Goal: Task Accomplishment & Management: Complete application form

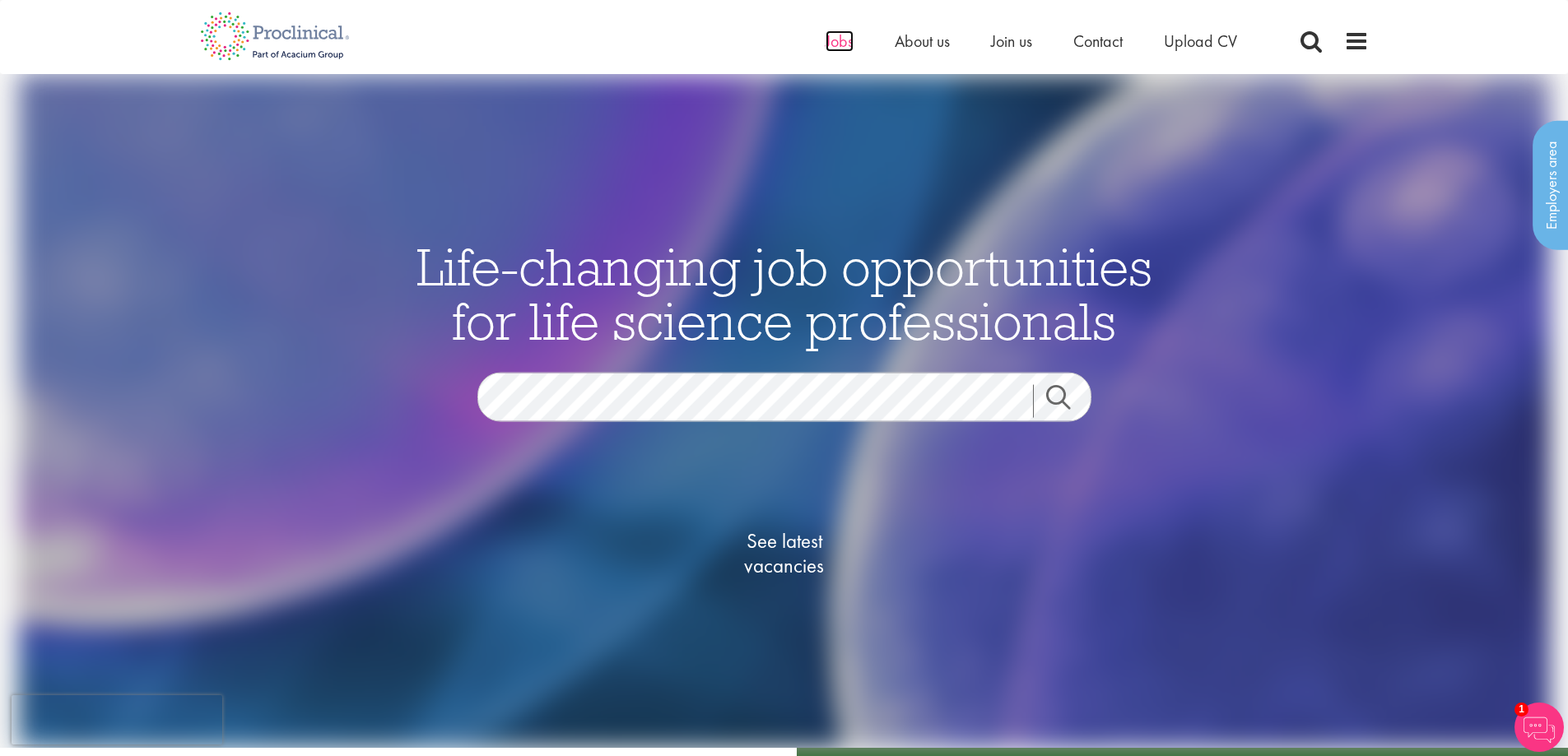
click at [838, 44] on span "Jobs" at bounding box center [839, 41] width 28 height 21
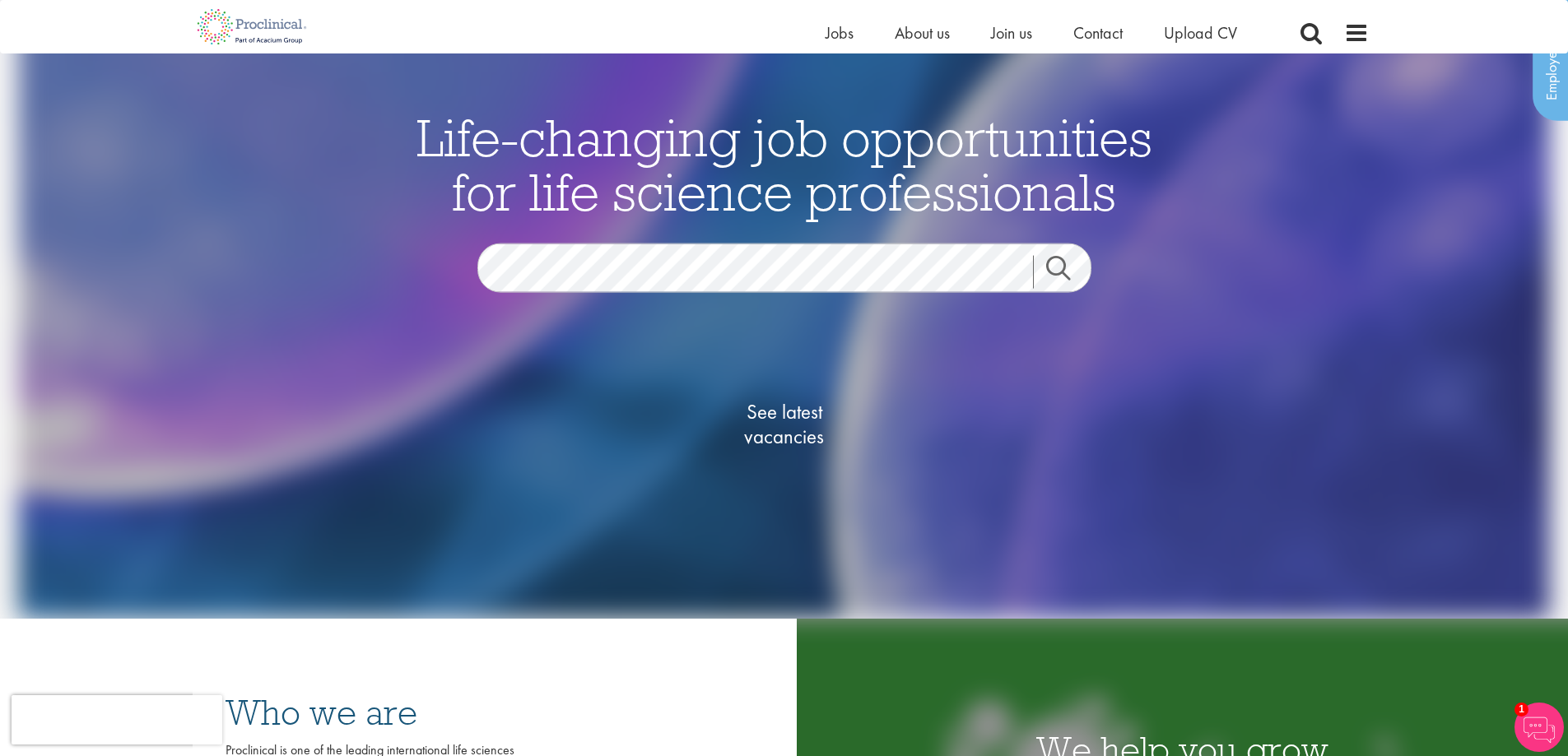
scroll to position [107, 0]
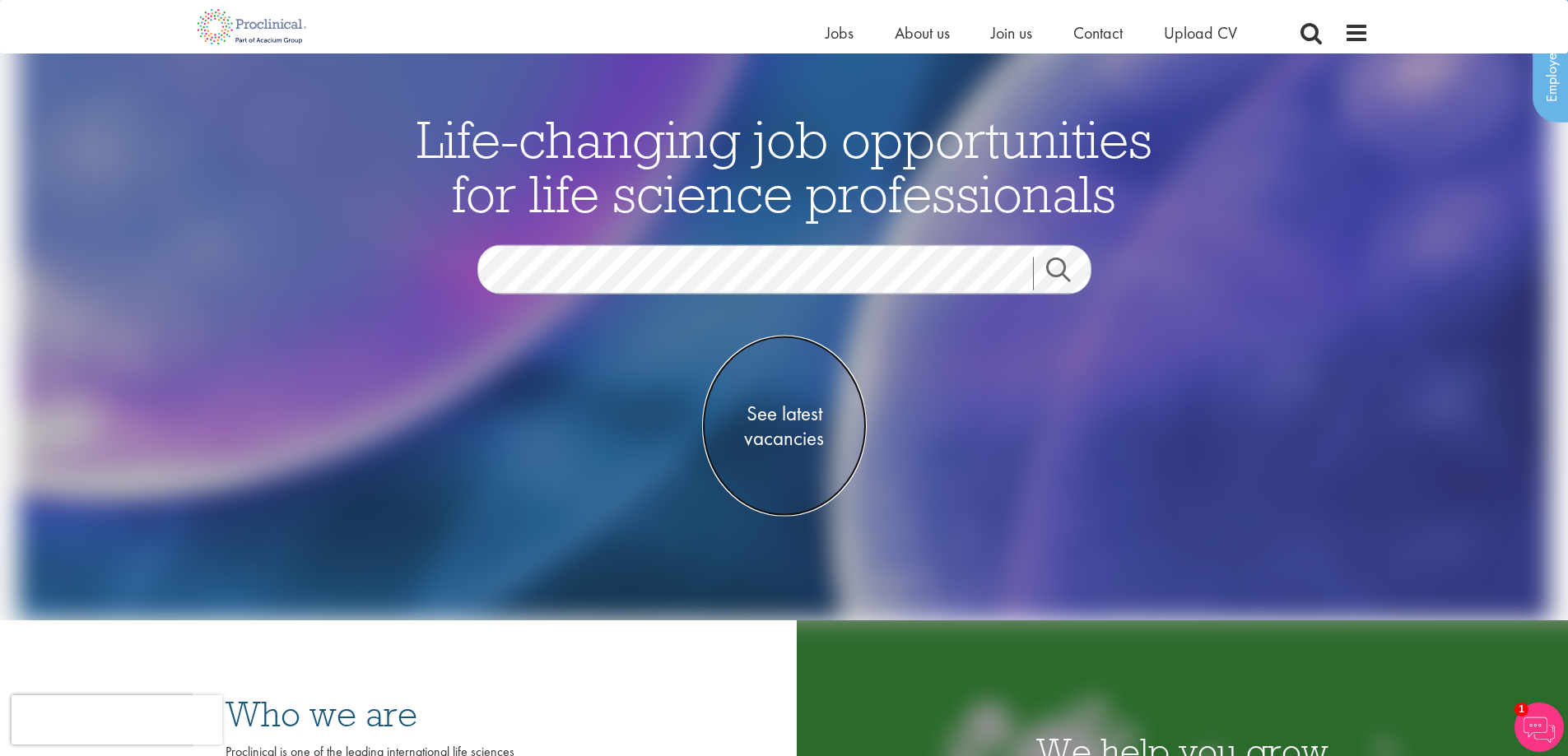
click at [774, 427] on span "See latest vacancies" at bounding box center [784, 426] width 165 height 49
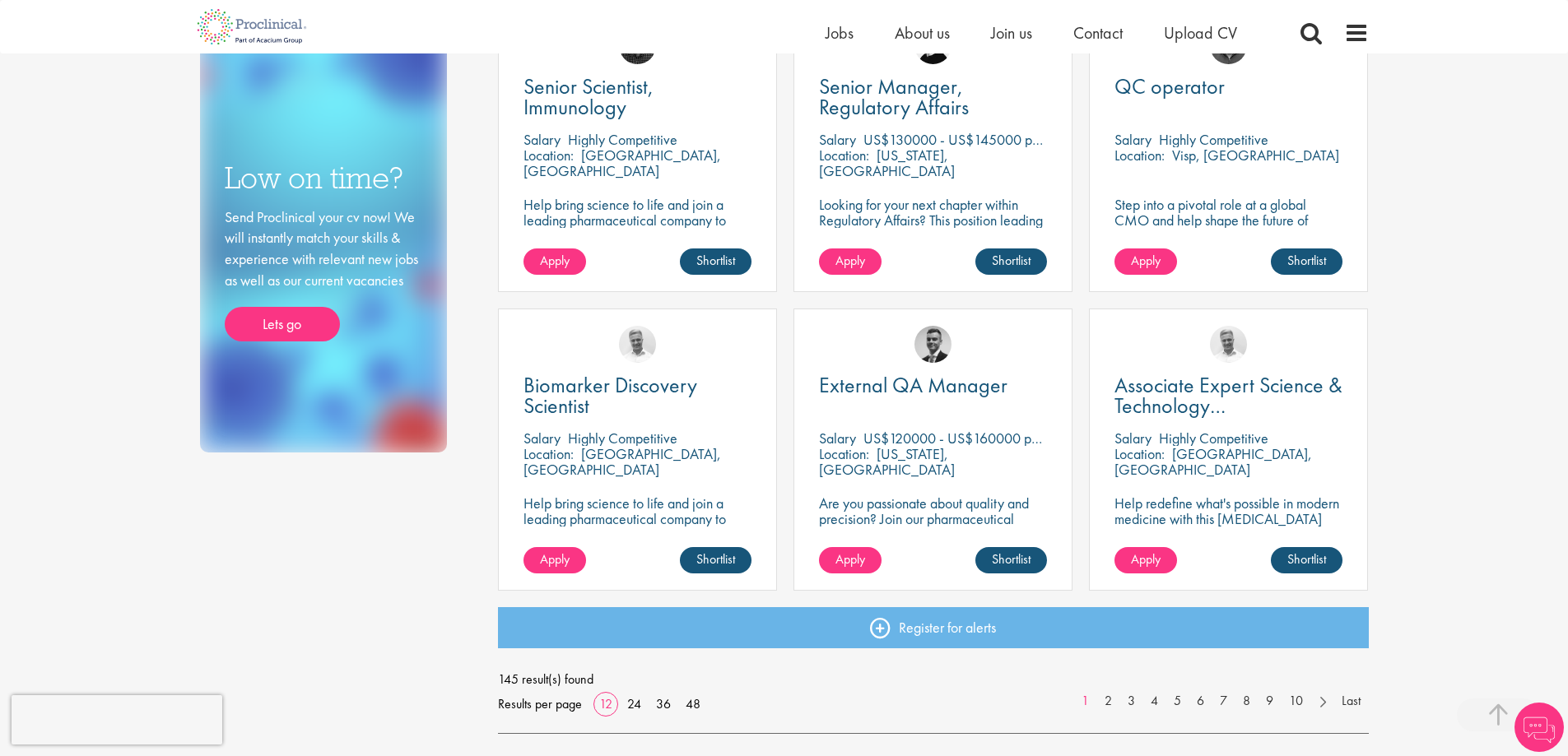
scroll to position [987, 0]
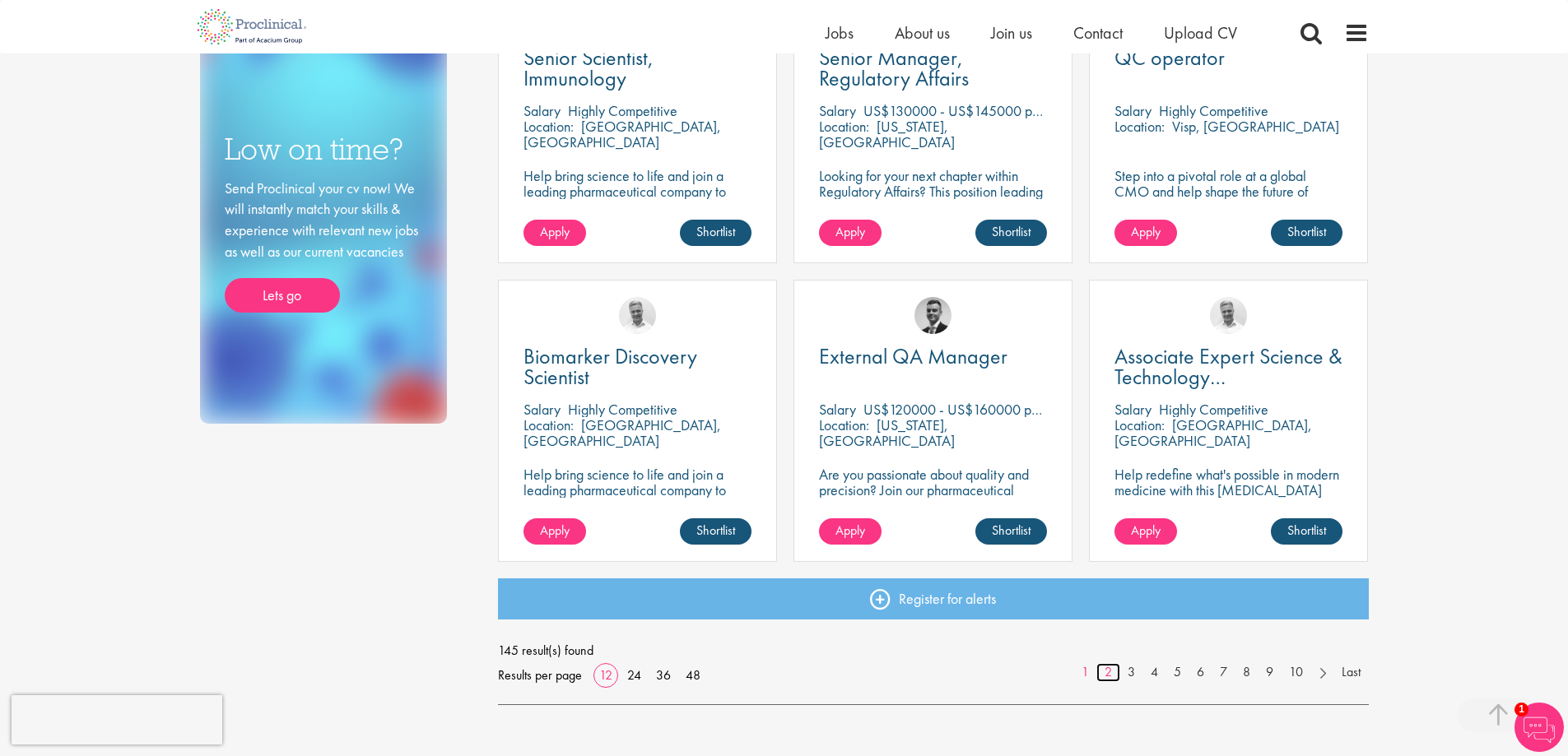
click at [1109, 670] on link "2" at bounding box center [1107, 672] width 24 height 19
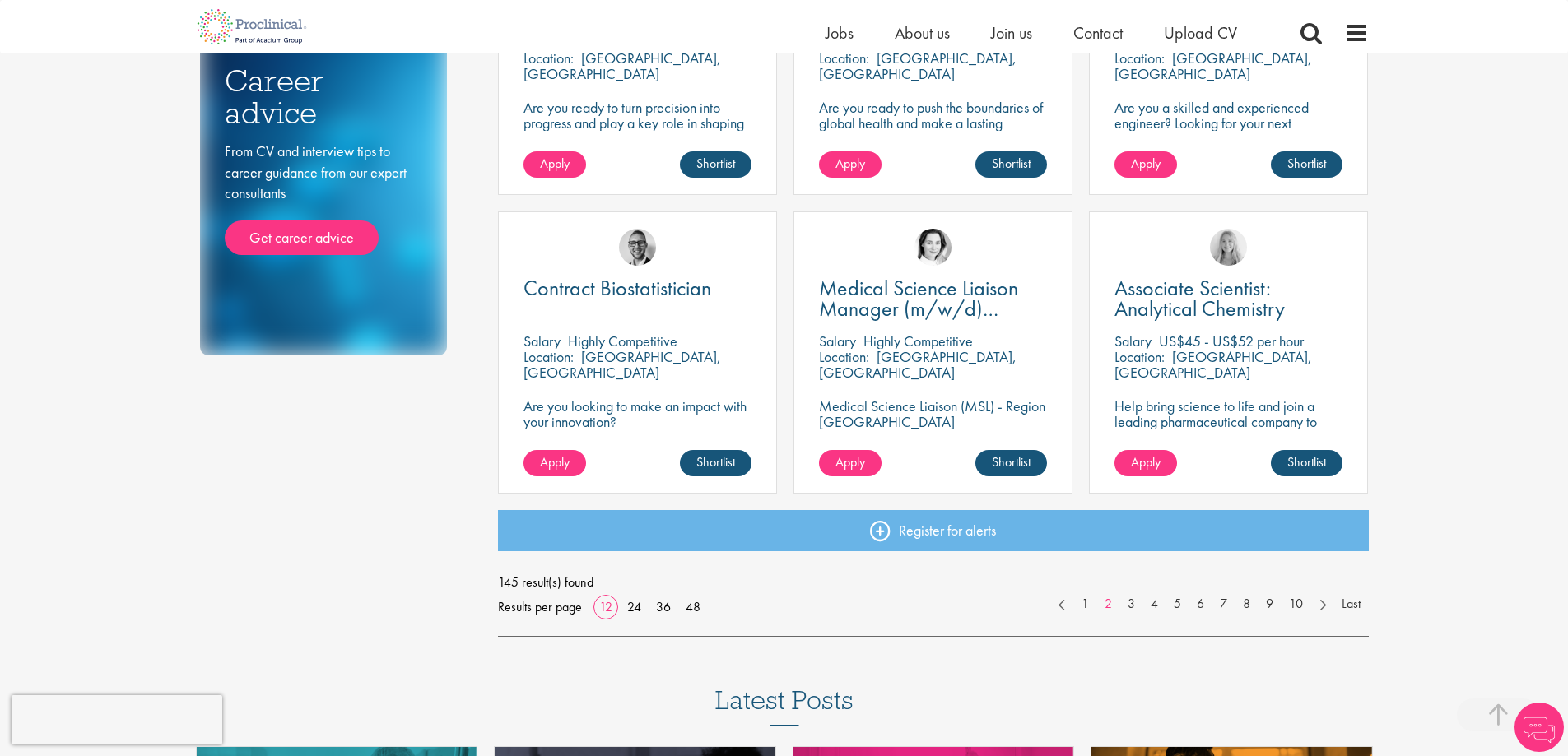
scroll to position [1069, 0]
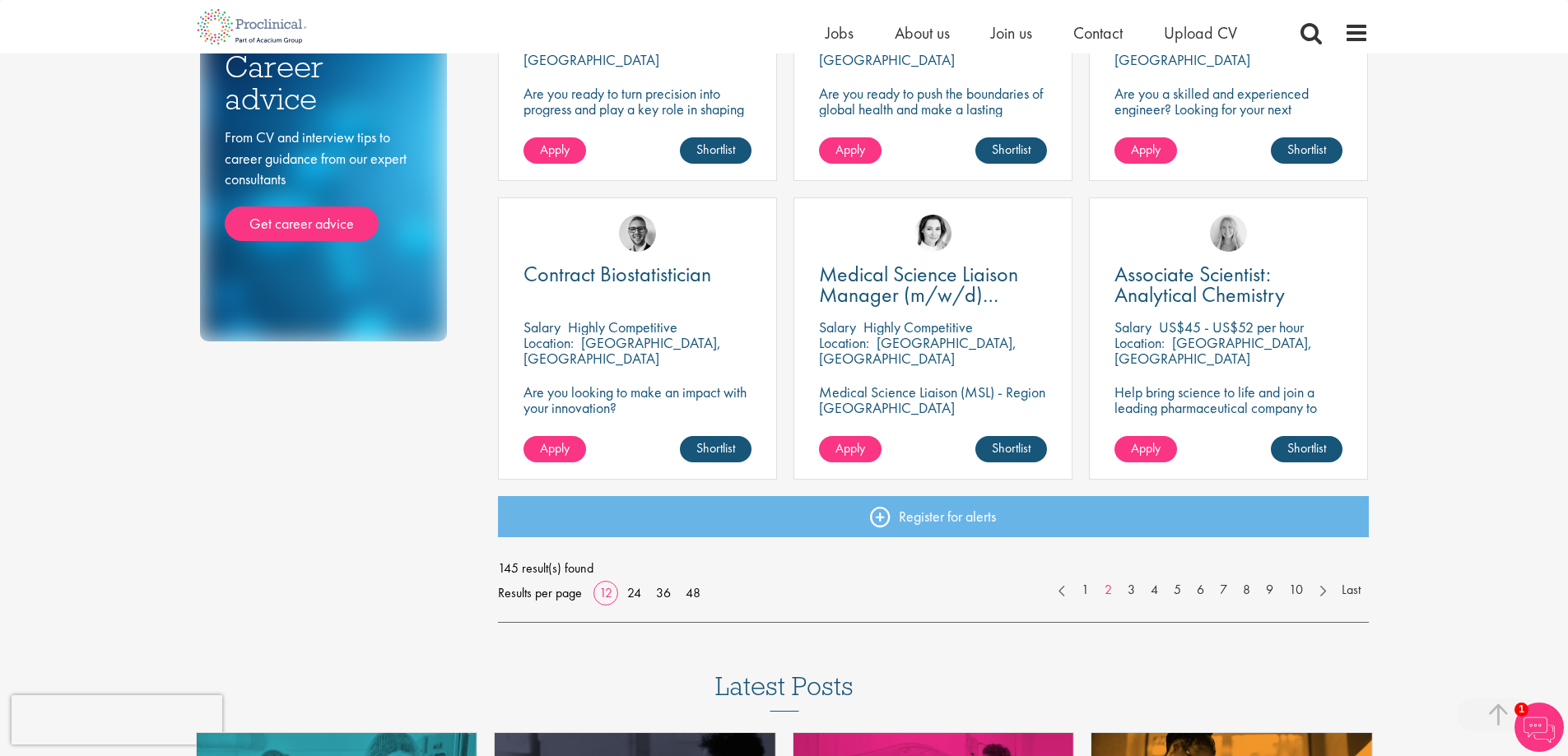
click at [635, 263] on div "Contract Biostatistician Salary Highly Competitive Location: Sleepy Hollow, USA…" at bounding box center [637, 339] width 279 height 282
click at [637, 270] on span "Contract Biostatistician" at bounding box center [617, 274] width 188 height 28
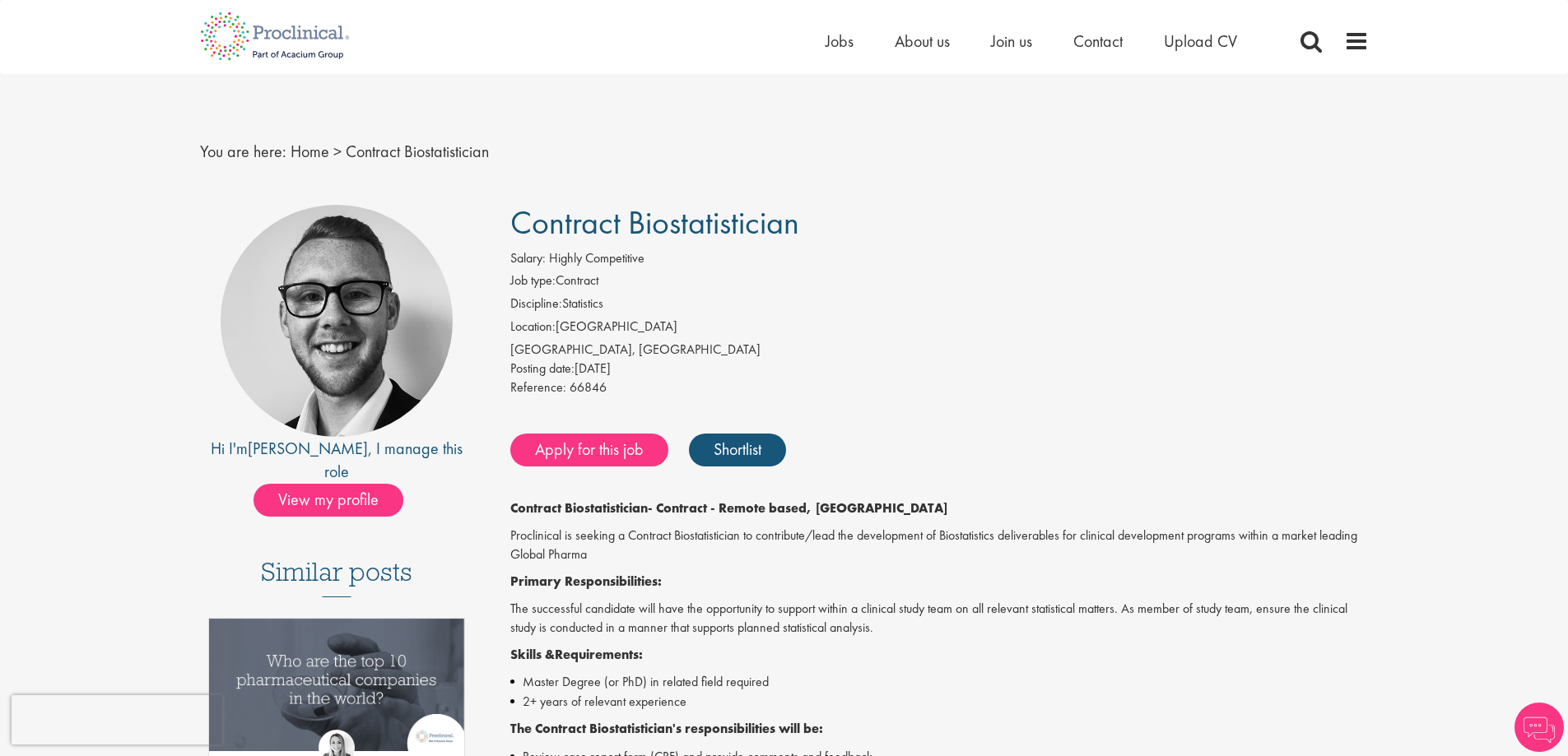
click at [643, 444] on link "Apply for this job" at bounding box center [589, 449] width 158 height 33
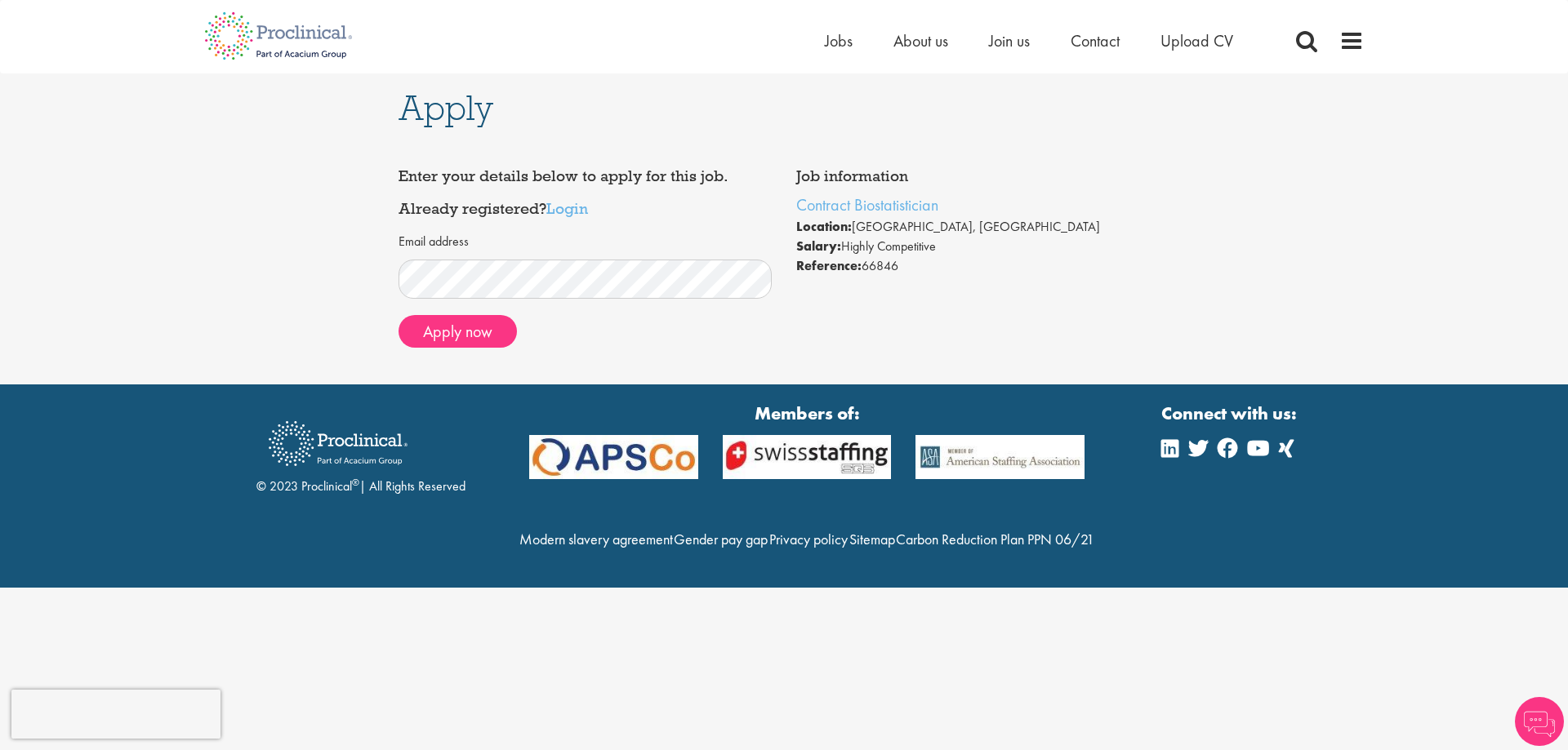
drag, startPoint x: 0, startPoint y: 0, endPoint x: 647, endPoint y: 333, distance: 727.7
click at [650, 336] on div "Apply now" at bounding box center [585, 331] width 374 height 32
click at [435, 334] on button "Apply now" at bounding box center [457, 331] width 118 height 32
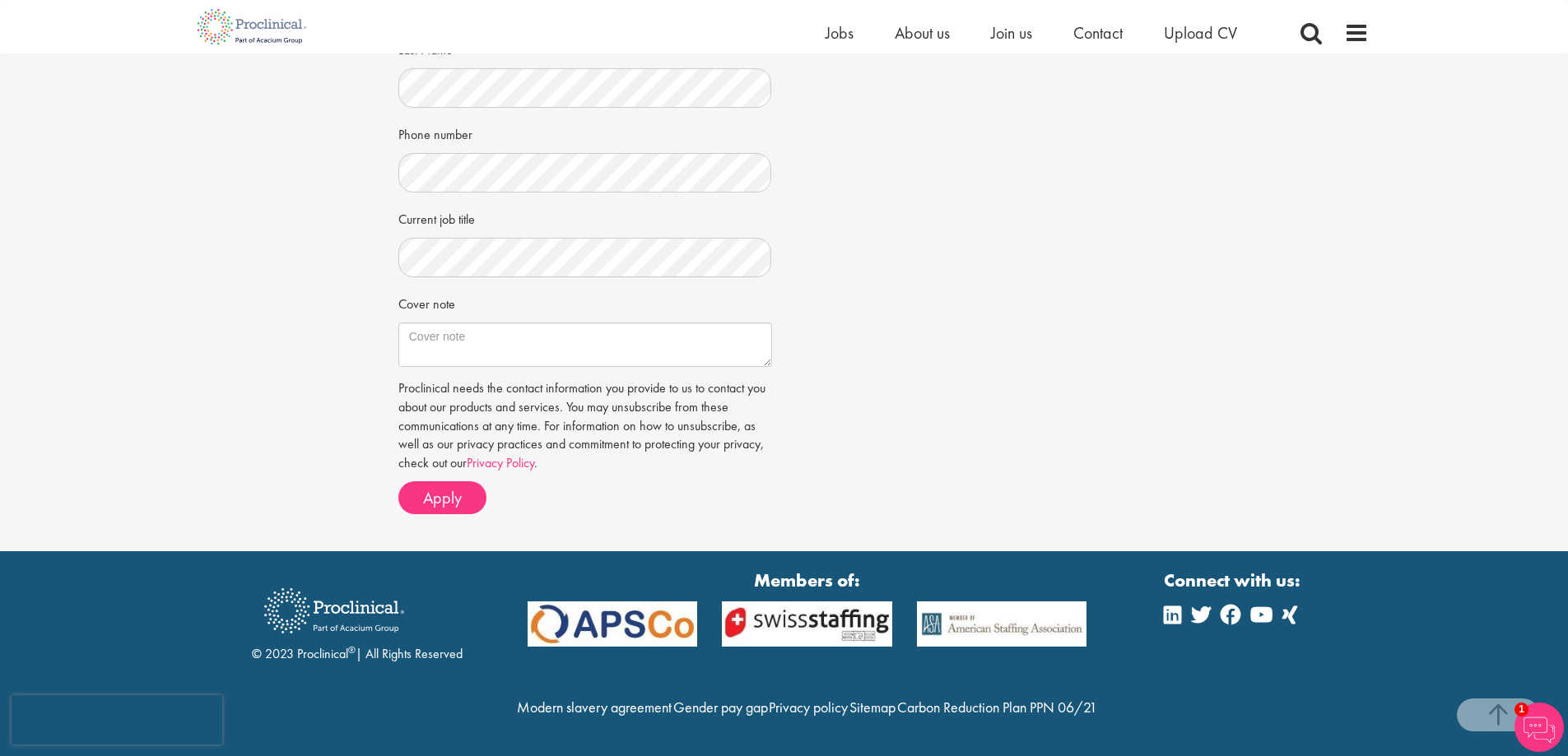
scroll to position [410, 0]
click at [594, 393] on p "Proclinical needs the contact information you provide to us to contact you abou…" at bounding box center [584, 426] width 373 height 94
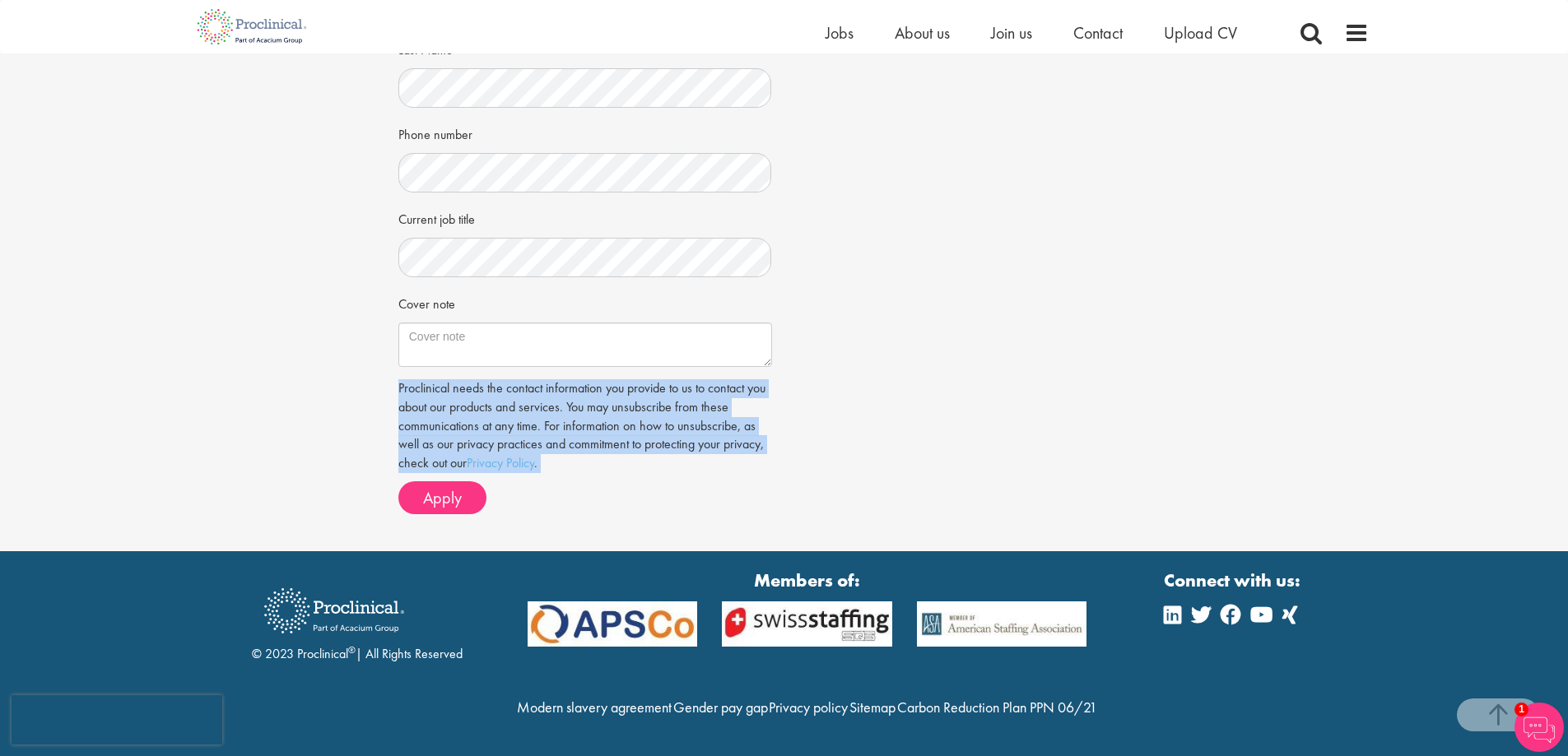
click at [594, 393] on p "Proclinical needs the contact information you provide to us to contact you abou…" at bounding box center [584, 426] width 373 height 94
click at [653, 393] on p "Proclinical needs the contact information you provide to us to contact you abou…" at bounding box center [584, 426] width 373 height 94
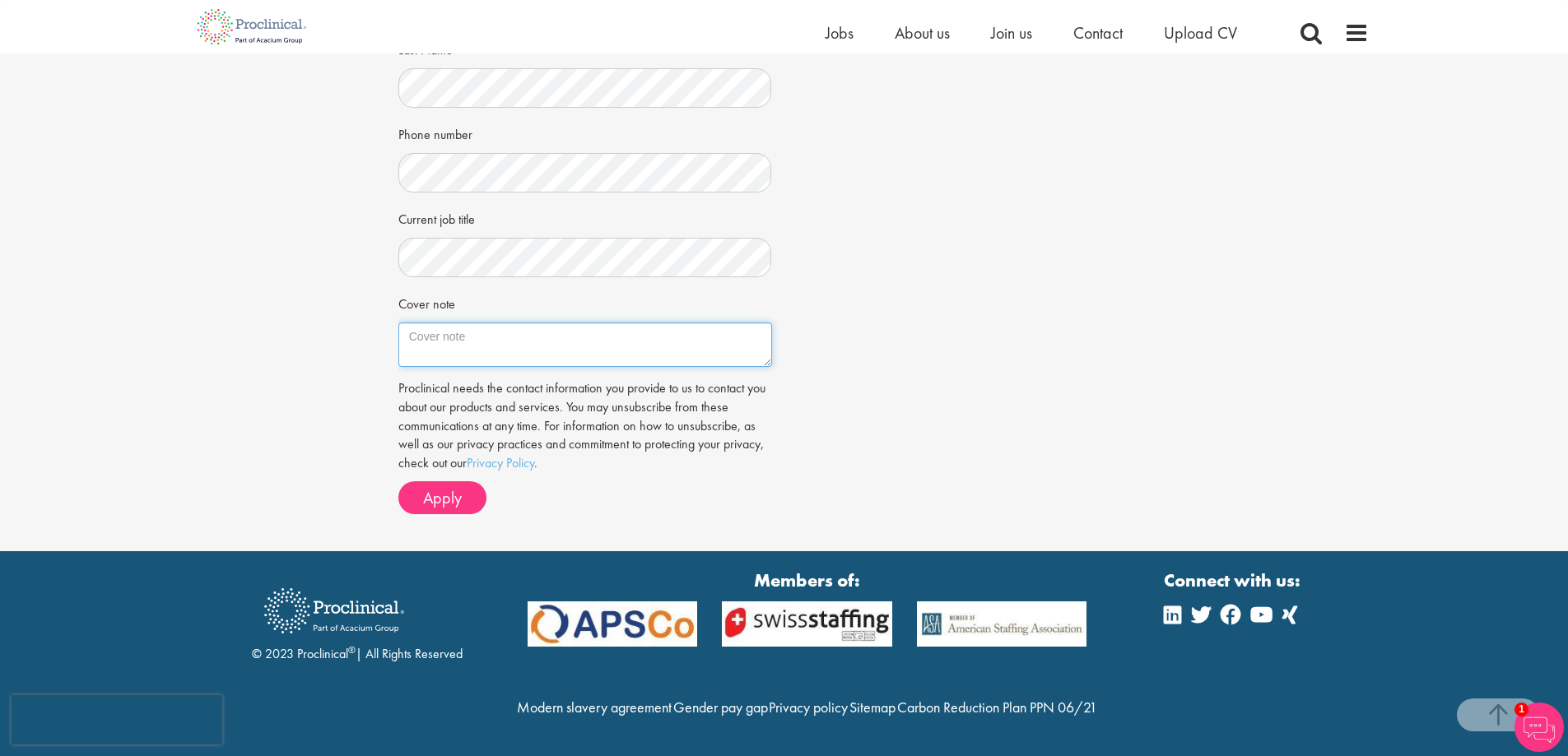
click at [514, 323] on textarea "Cover note" at bounding box center [584, 345] width 373 height 44
type textarea "Recent Ph.D graduate with expertise in applying and interpreting statistical mo…"
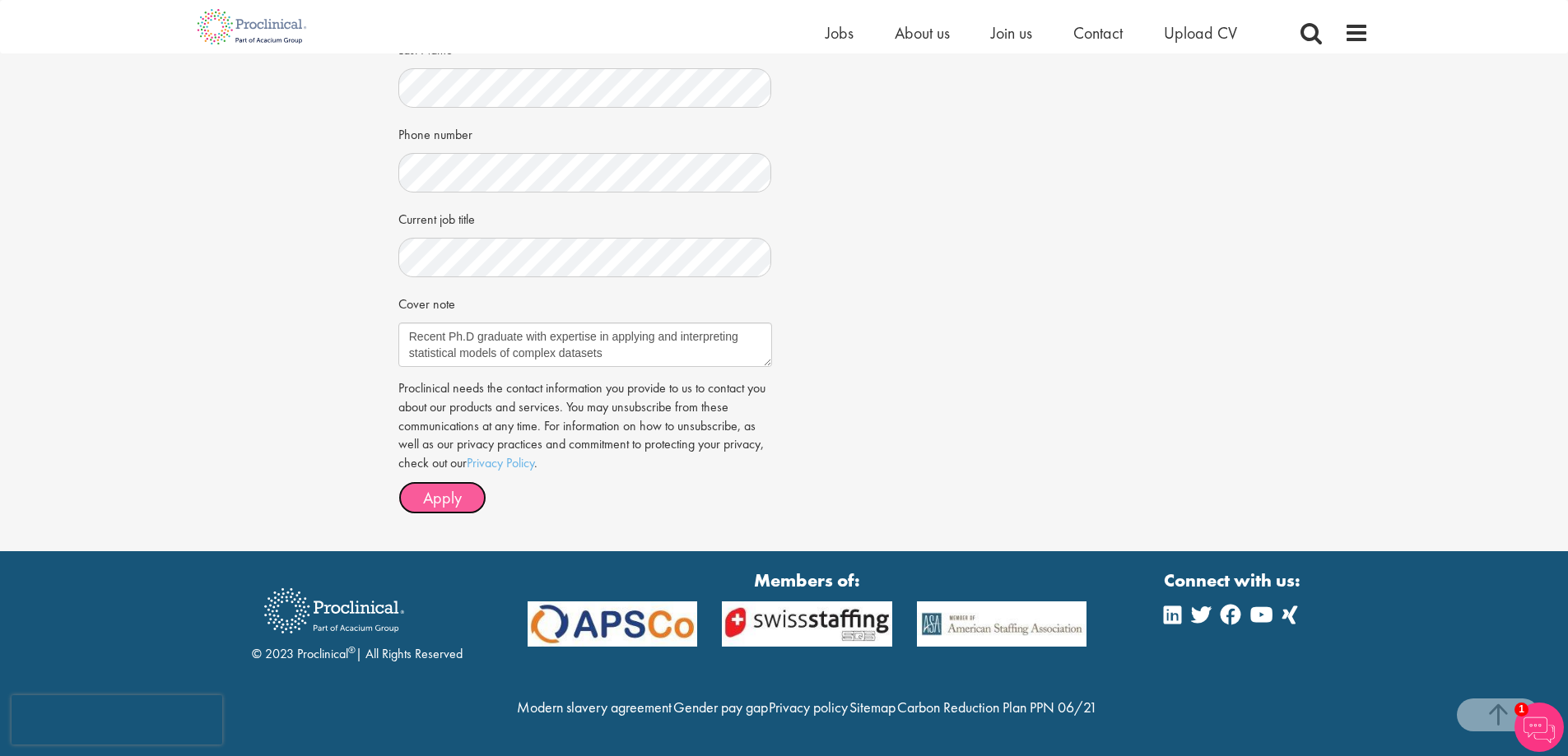
click at [461, 482] on button "Apply" at bounding box center [442, 498] width 88 height 33
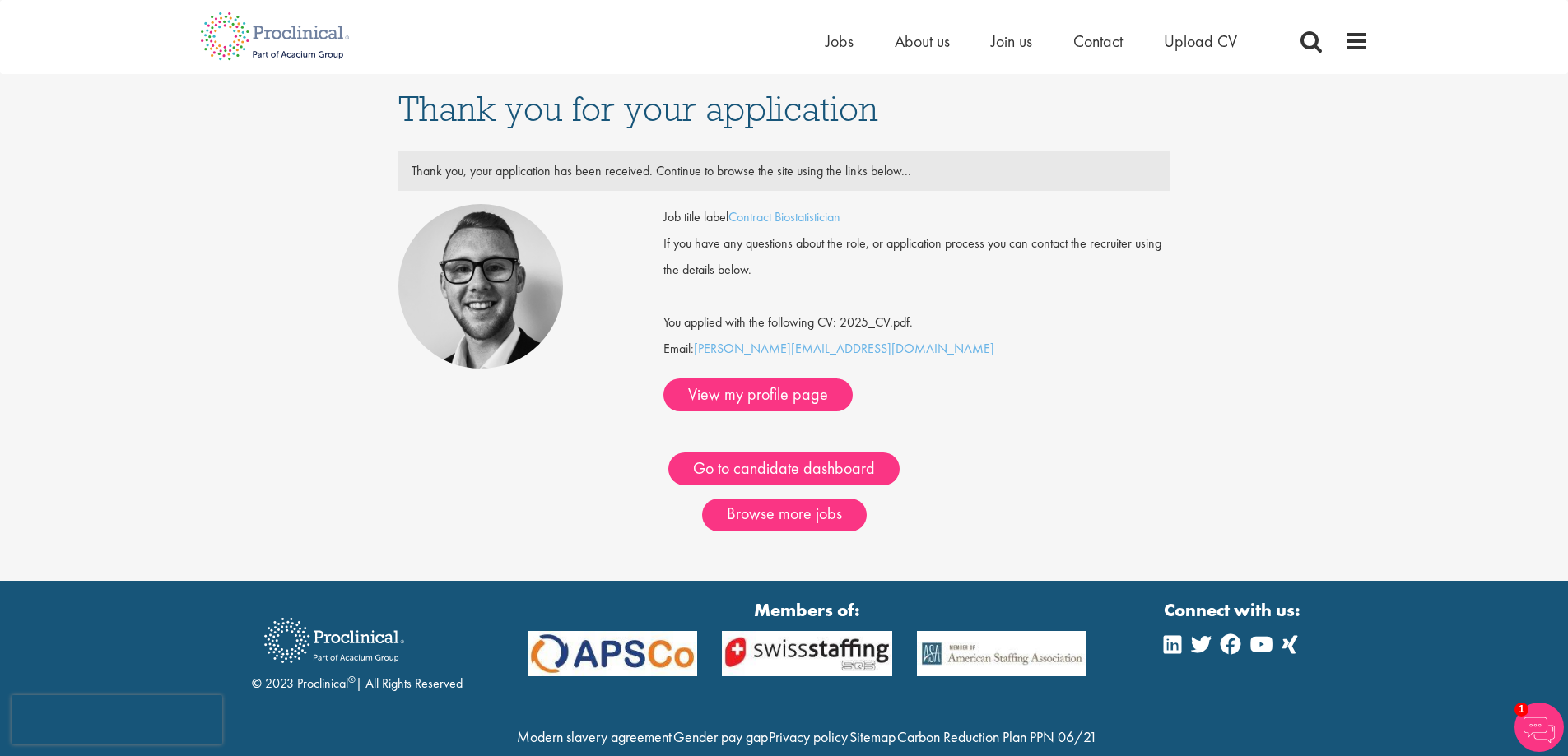
drag, startPoint x: 746, startPoint y: 277, endPoint x: 628, endPoint y: 181, distance: 152.1
click at [628, 181] on div "Thank you, your application has been received. Continue to browse the site usin…" at bounding box center [784, 318] width 772 height 334
click at [628, 181] on div "Thank you, your application has been received. Continue to browse the site usin…" at bounding box center [784, 171] width 770 height 26
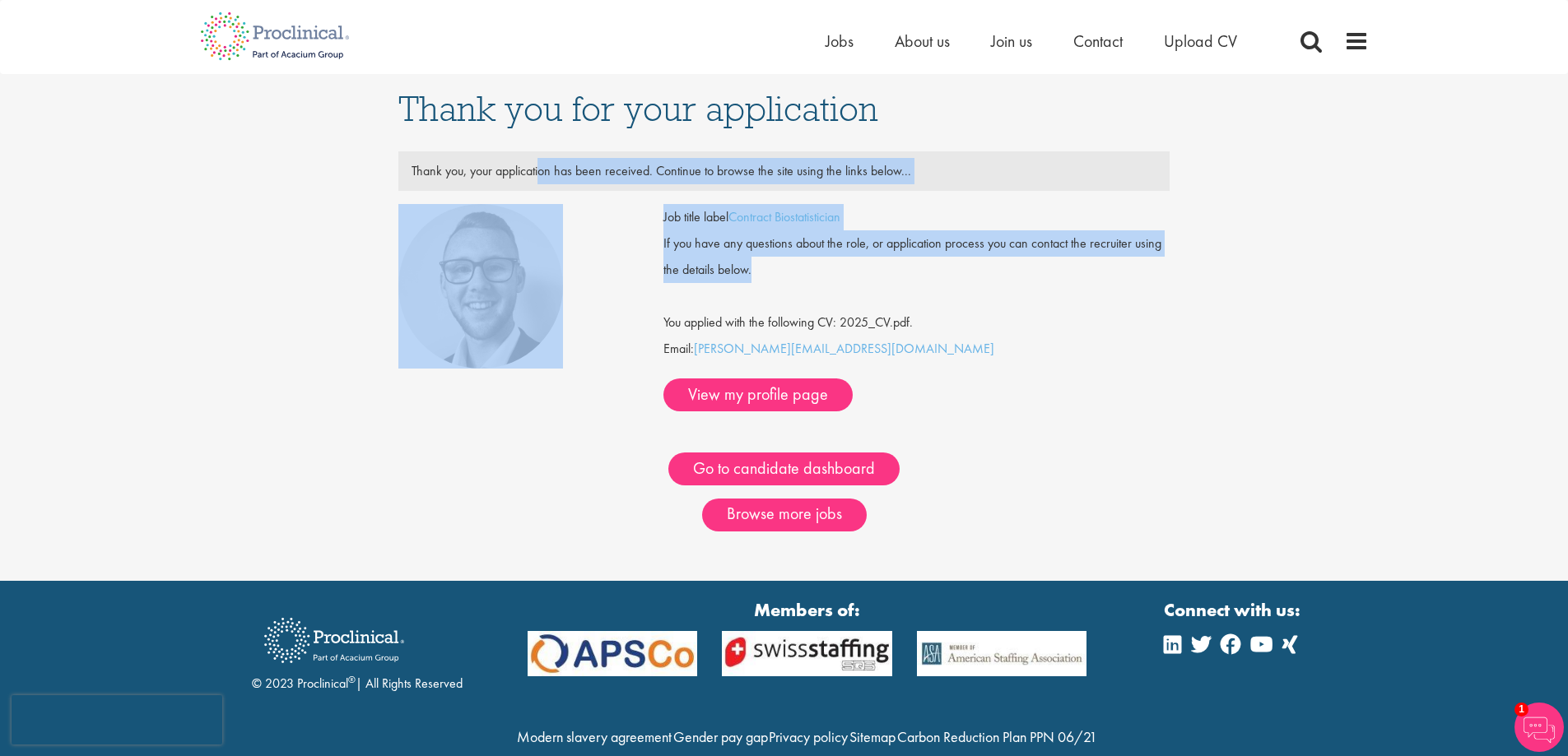
drag, startPoint x: 628, startPoint y: 181, endPoint x: 706, endPoint y: 248, distance: 102.8
click at [706, 248] on div "Thank you, your application has been received. Continue to browse the site usin…" at bounding box center [784, 318] width 772 height 334
click at [753, 270] on div "If you have any questions about the role, or application process you can contac…" at bounding box center [917, 257] width 531 height 53
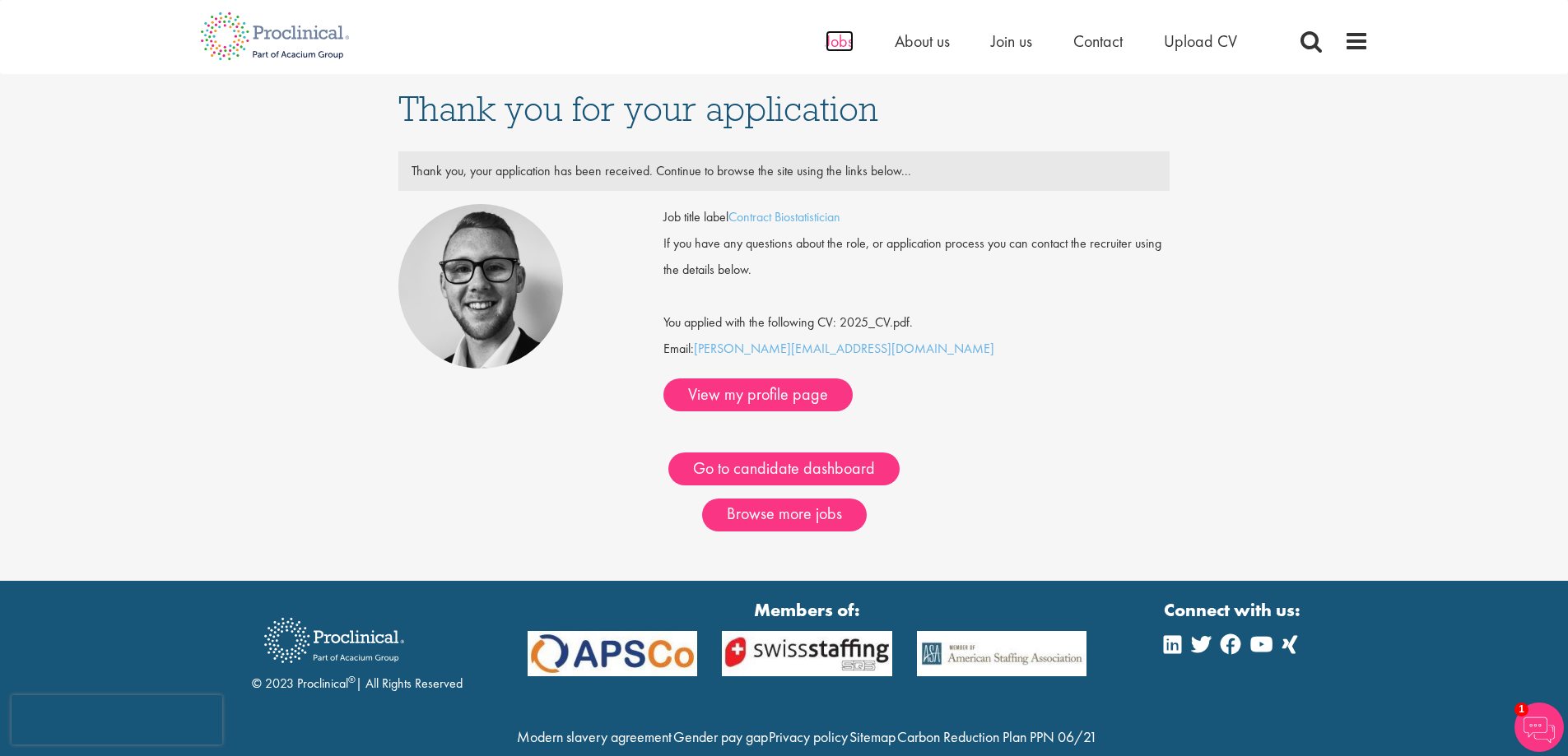
click at [837, 38] on span "Jobs" at bounding box center [839, 41] width 28 height 21
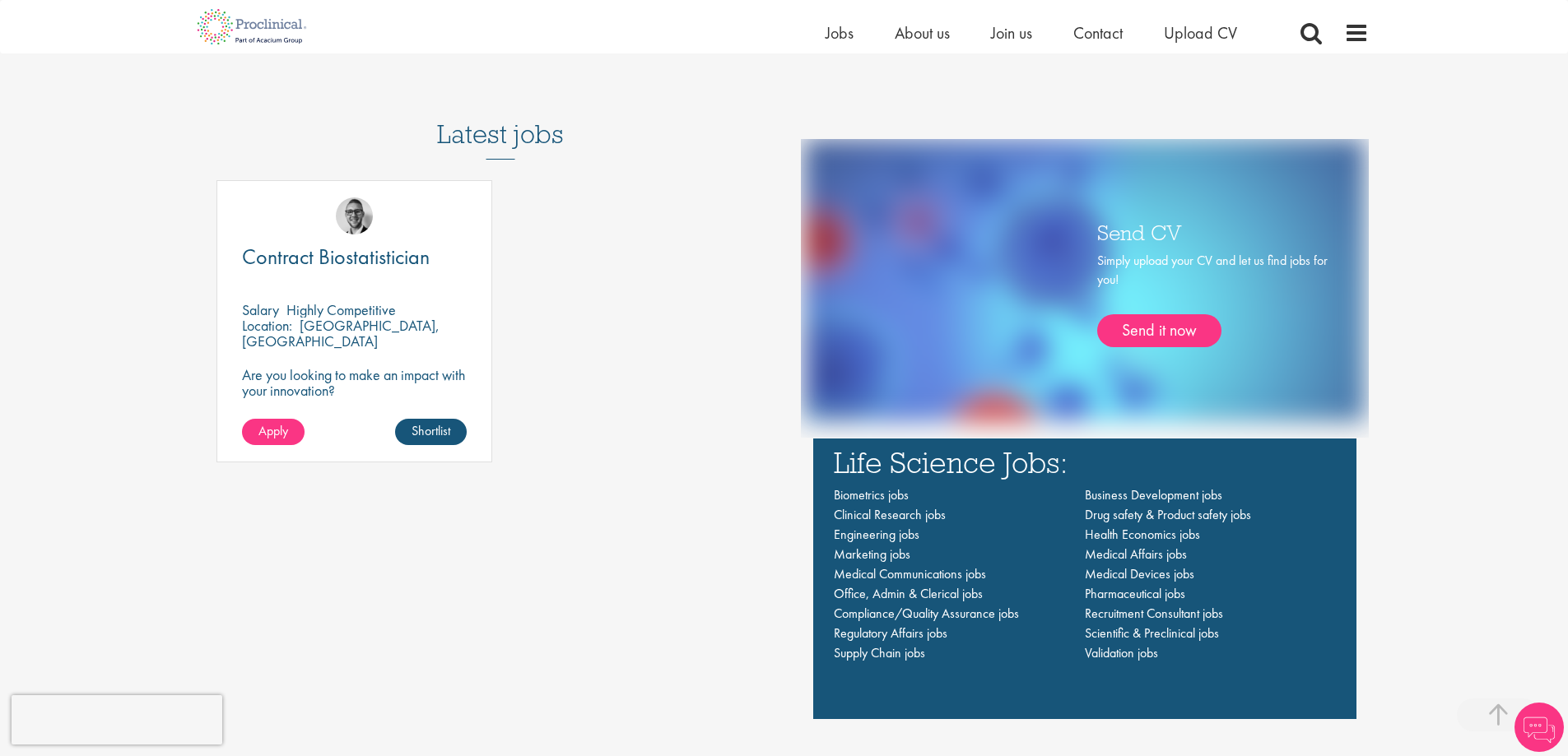
scroll to position [1069, 0]
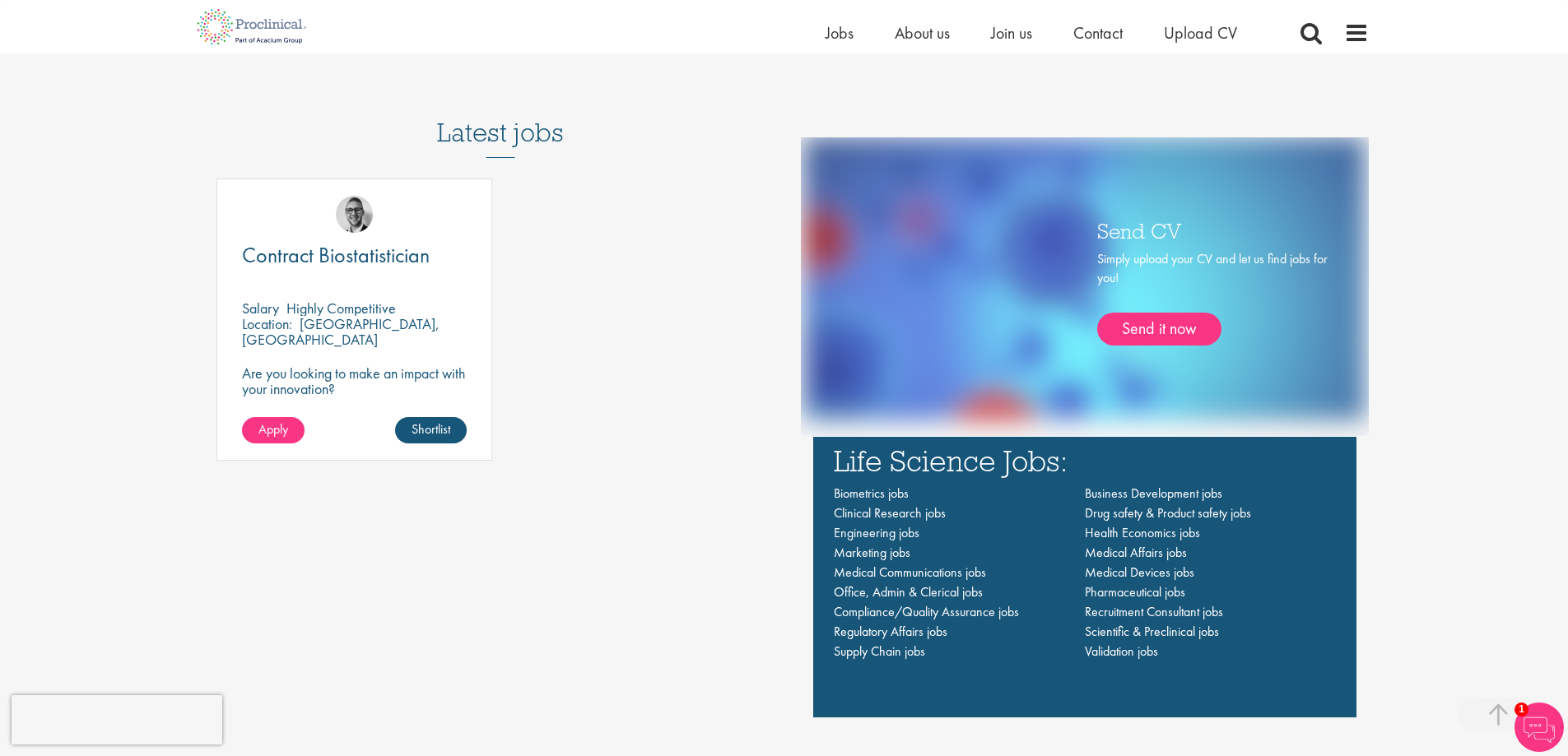
click at [941, 459] on h3 "Life Science Jobs:" at bounding box center [1084, 460] width 502 height 31
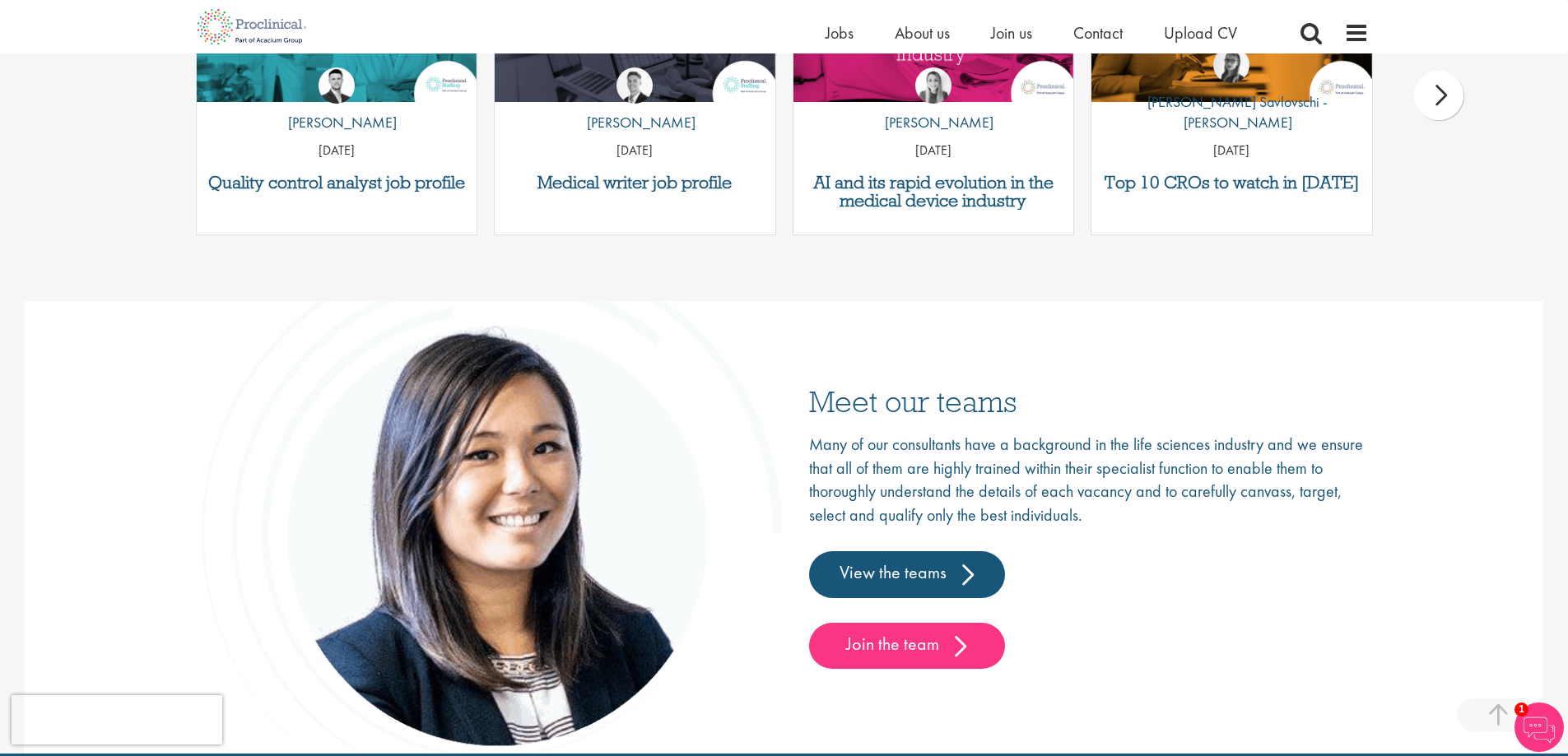
scroll to position [932, 0]
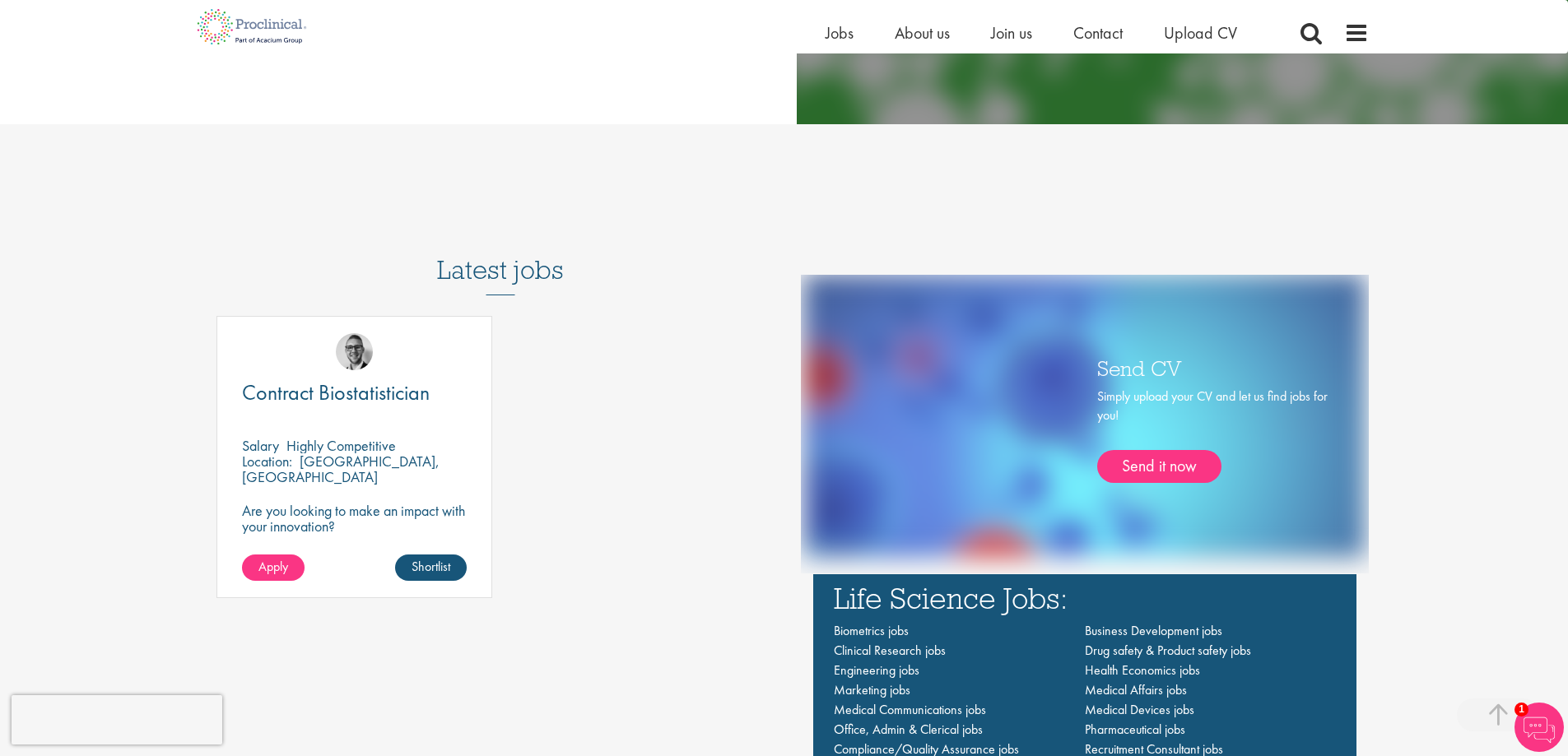
drag, startPoint x: 1129, startPoint y: 475, endPoint x: 1056, endPoint y: 102, distance: 380.1
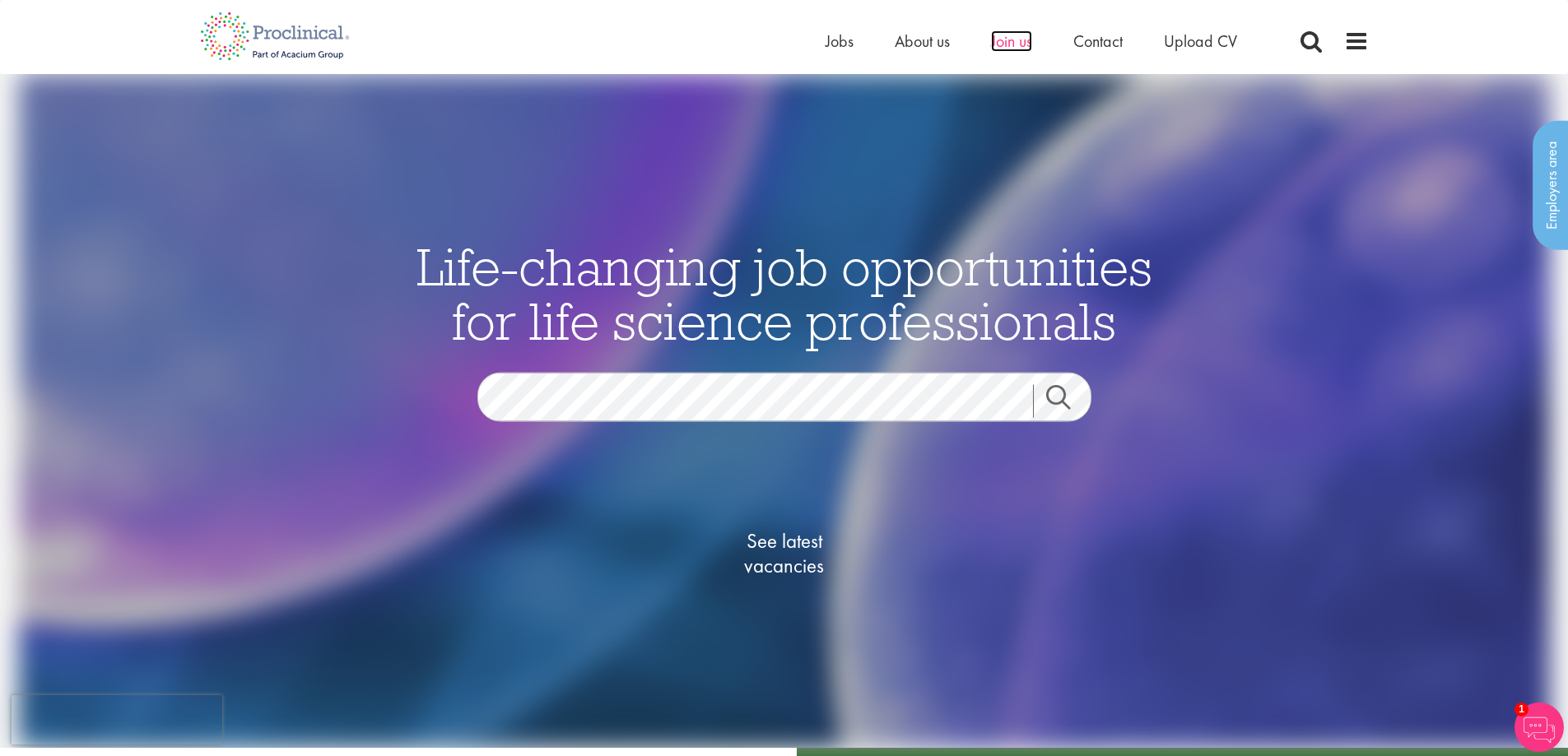
click at [1020, 42] on span "Join us" at bounding box center [1011, 41] width 41 height 21
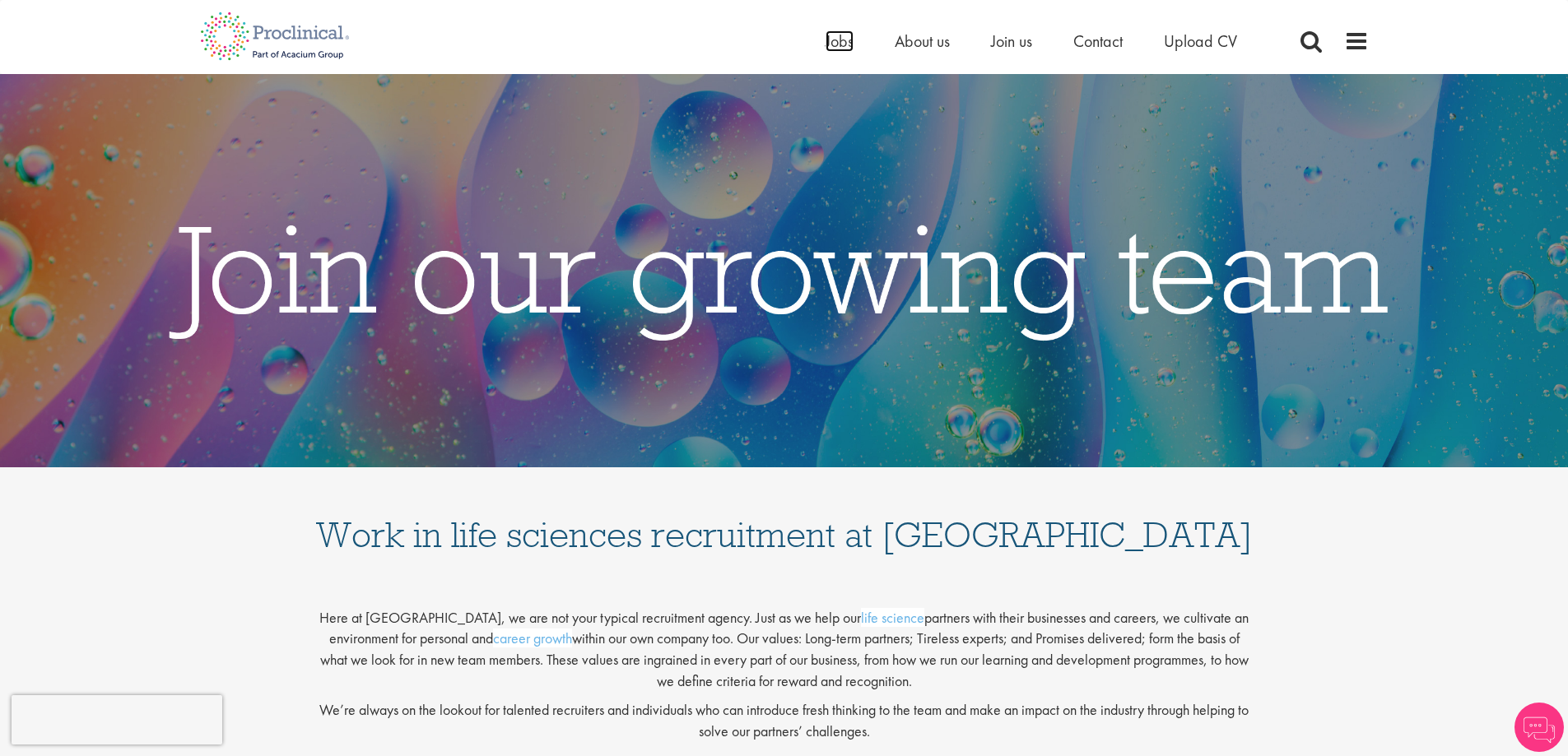
click at [838, 39] on span "Jobs" at bounding box center [839, 41] width 28 height 21
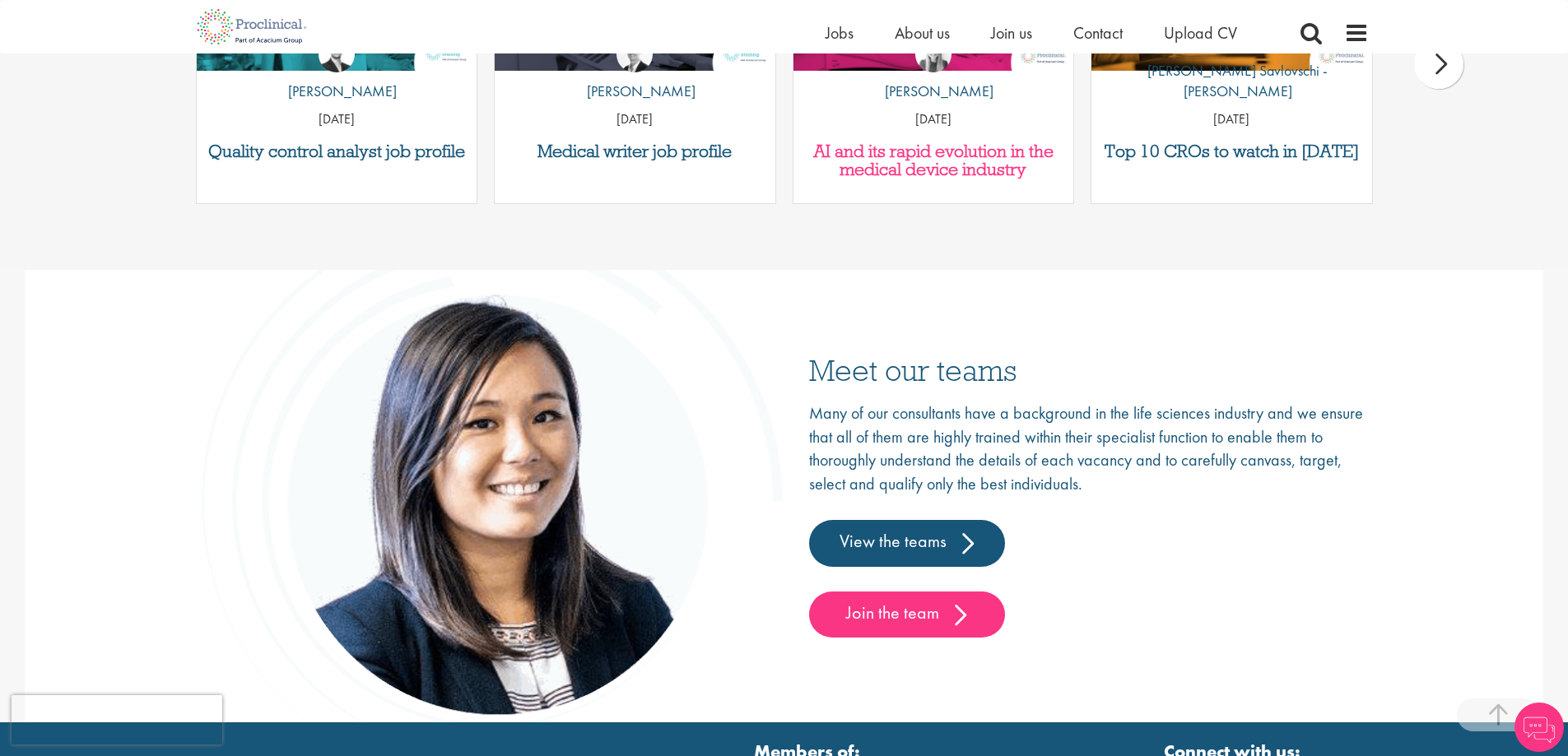
scroll to position [2105, 0]
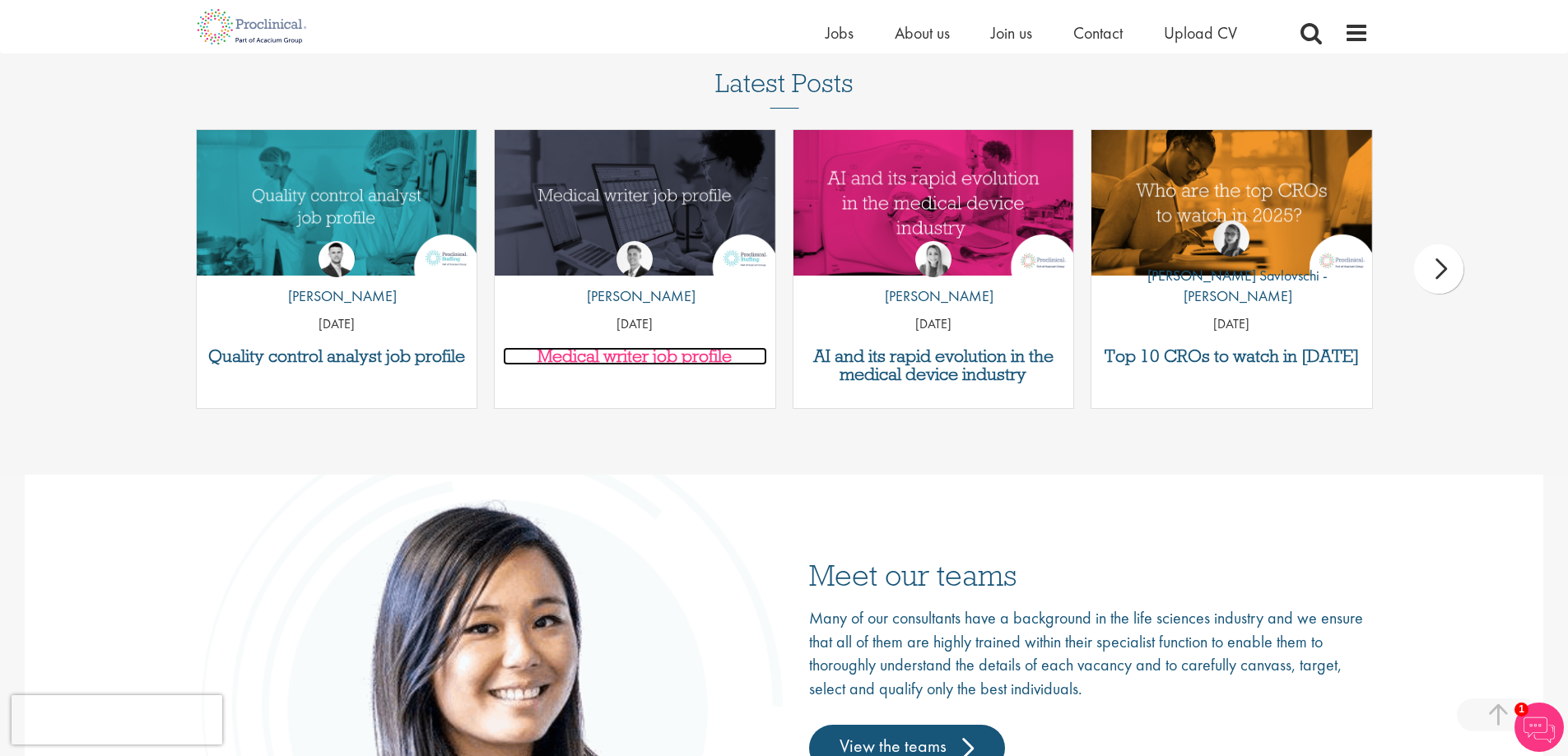
click at [646, 361] on h3 "Medical writer job profile" at bounding box center [634, 356] width 264 height 19
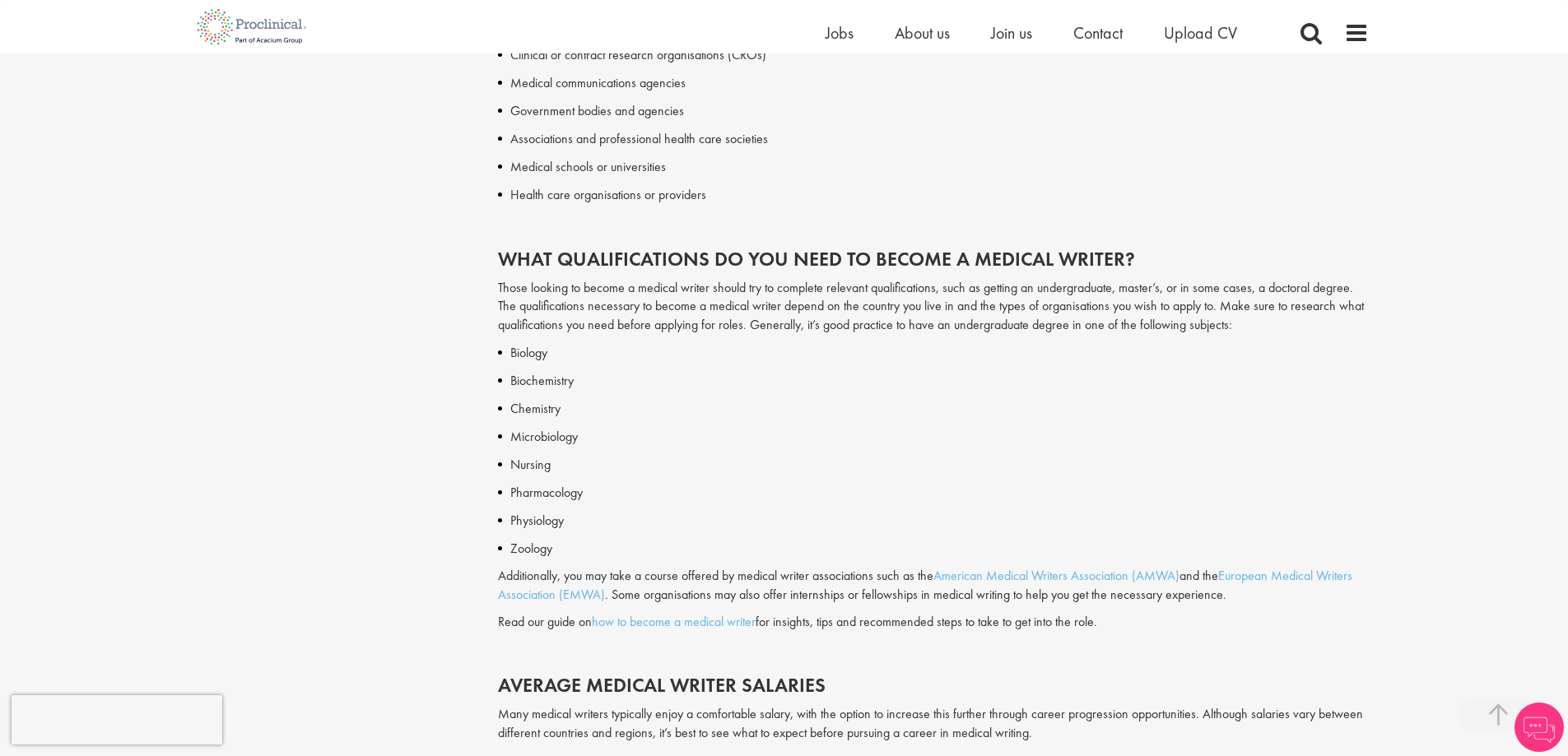
scroll to position [1645, 0]
drag, startPoint x: 714, startPoint y: 228, endPoint x: 910, endPoint y: 518, distance: 350.0
click at [910, 518] on div "Are you looking into a career as a medical writer? These professionals play a c…" at bounding box center [933, 547] width 871 height 2774
click at [910, 518] on p "Physiology" at bounding box center [939, 517] width 859 height 19
drag, startPoint x: 915, startPoint y: 532, endPoint x: 847, endPoint y: 226, distance: 313.5
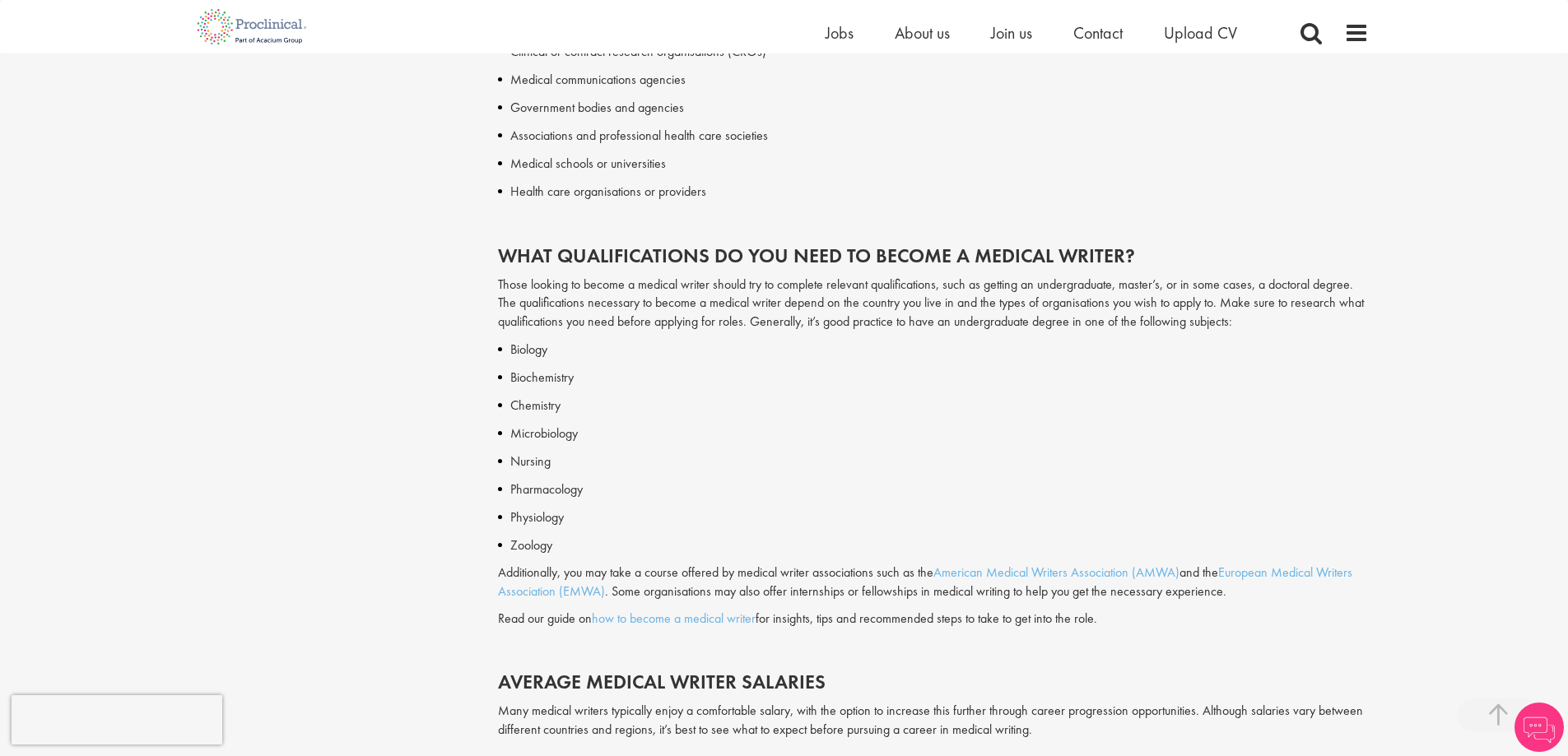
click at [847, 226] on div "Are you looking into a career as a medical writer? These professionals play a c…" at bounding box center [933, 547] width 871 height 2774
click at [847, 226] on p at bounding box center [933, 219] width 871 height 19
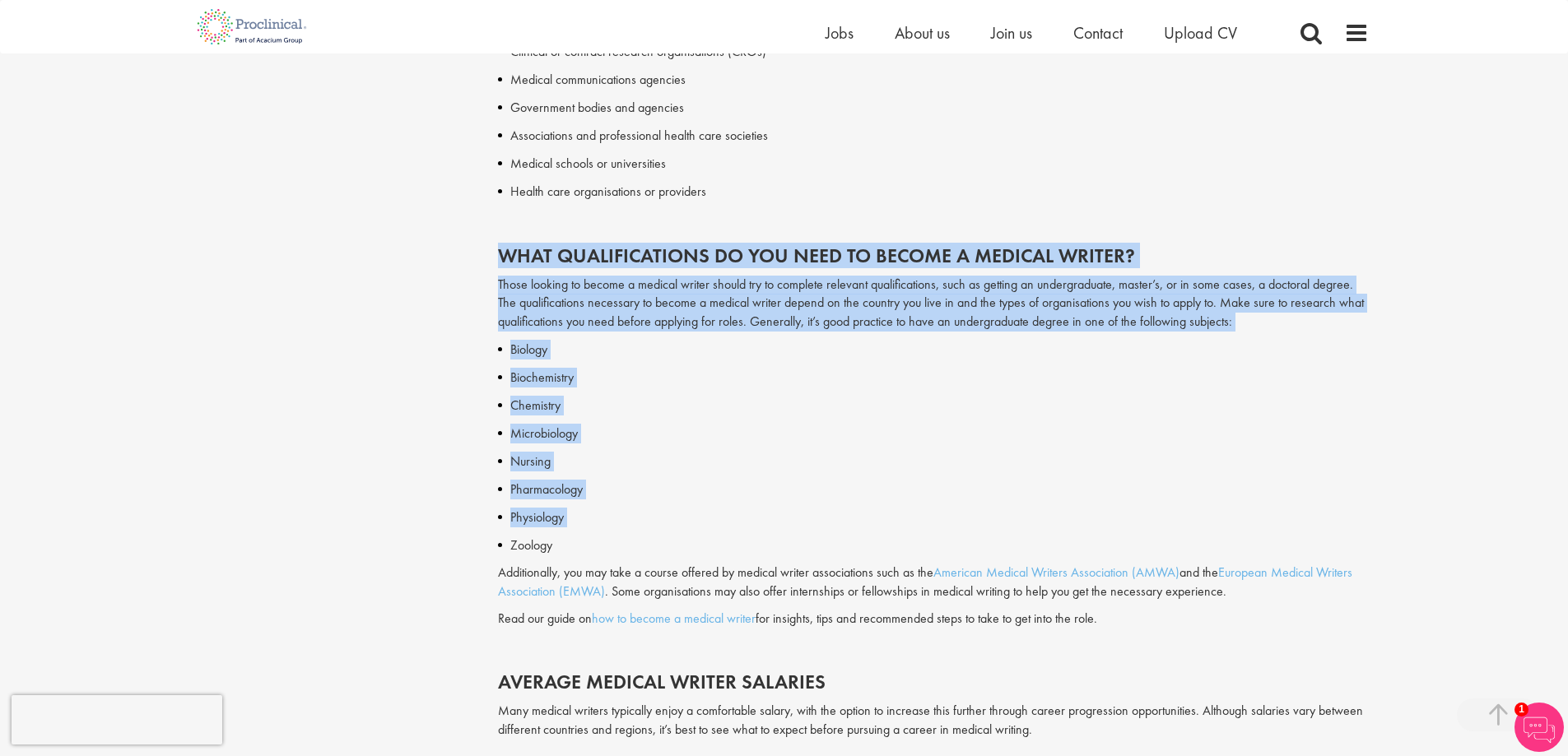
drag, startPoint x: 847, startPoint y: 226, endPoint x: 1010, endPoint y: 502, distance: 320.5
click at [1010, 502] on div "Are you looking into a career as a medical writer? These professionals play a c…" at bounding box center [933, 547] width 871 height 2774
click at [1010, 502] on div "Biology Biochemistry Chemistry Microbiology Nursing Pharmacology Physiology Zoo…" at bounding box center [933, 673] width 871 height 667
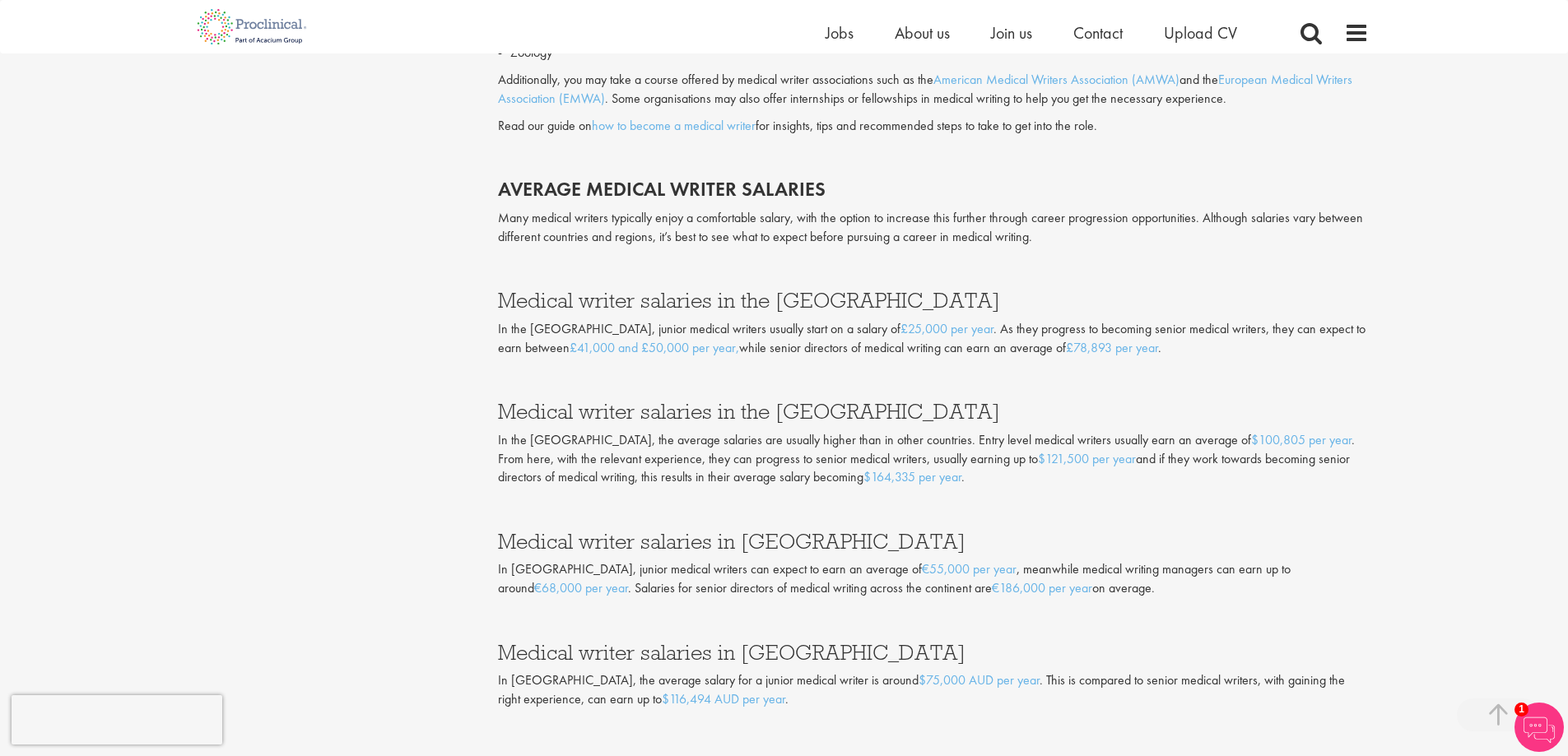
scroll to position [2139, 0]
click at [1057, 481] on p "In the US, the average salaries are usually higher than in other countries. Ent…" at bounding box center [933, 459] width 871 height 56
click at [1060, 481] on p "In the US, the average salaries are usually higher than in other countries. Ent…" at bounding box center [933, 459] width 871 height 56
drag, startPoint x: 1060, startPoint y: 481, endPoint x: 1087, endPoint y: 240, distance: 242.5
click at [1087, 240] on div "Biology Biochemistry Chemistry Microbiology Nursing Pharmacology Physiology Zoo…" at bounding box center [933, 180] width 871 height 667
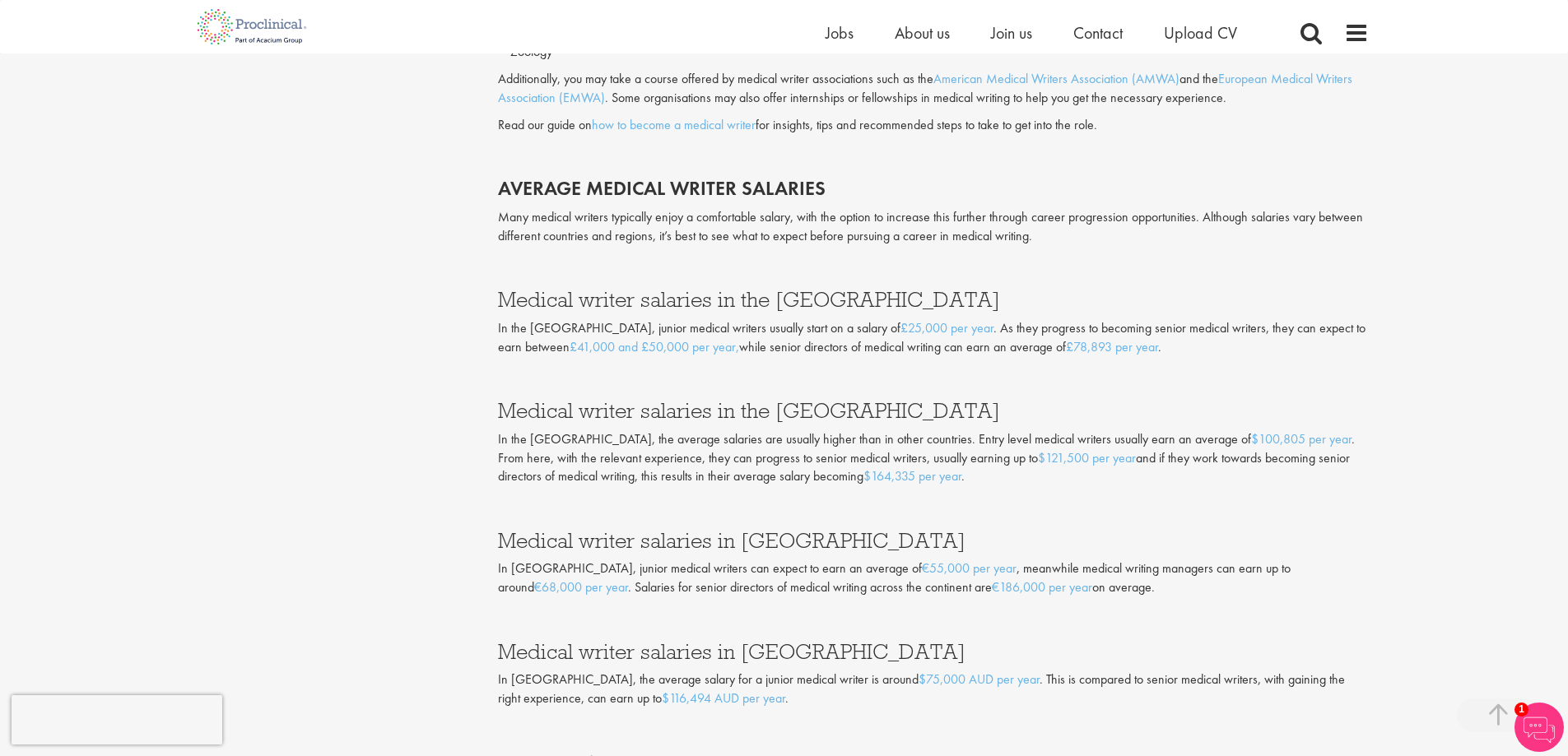
click at [1087, 240] on p "Many medical writers typically enjoy a comfortable salary, with the option to i…" at bounding box center [933, 227] width 871 height 38
drag, startPoint x: 1087, startPoint y: 240, endPoint x: 1191, endPoint y: 423, distance: 210.5
click at [1177, 405] on div "Biology Biochemistry Chemistry Microbiology Nursing Pharmacology Physiology Zoo…" at bounding box center [933, 180] width 871 height 667
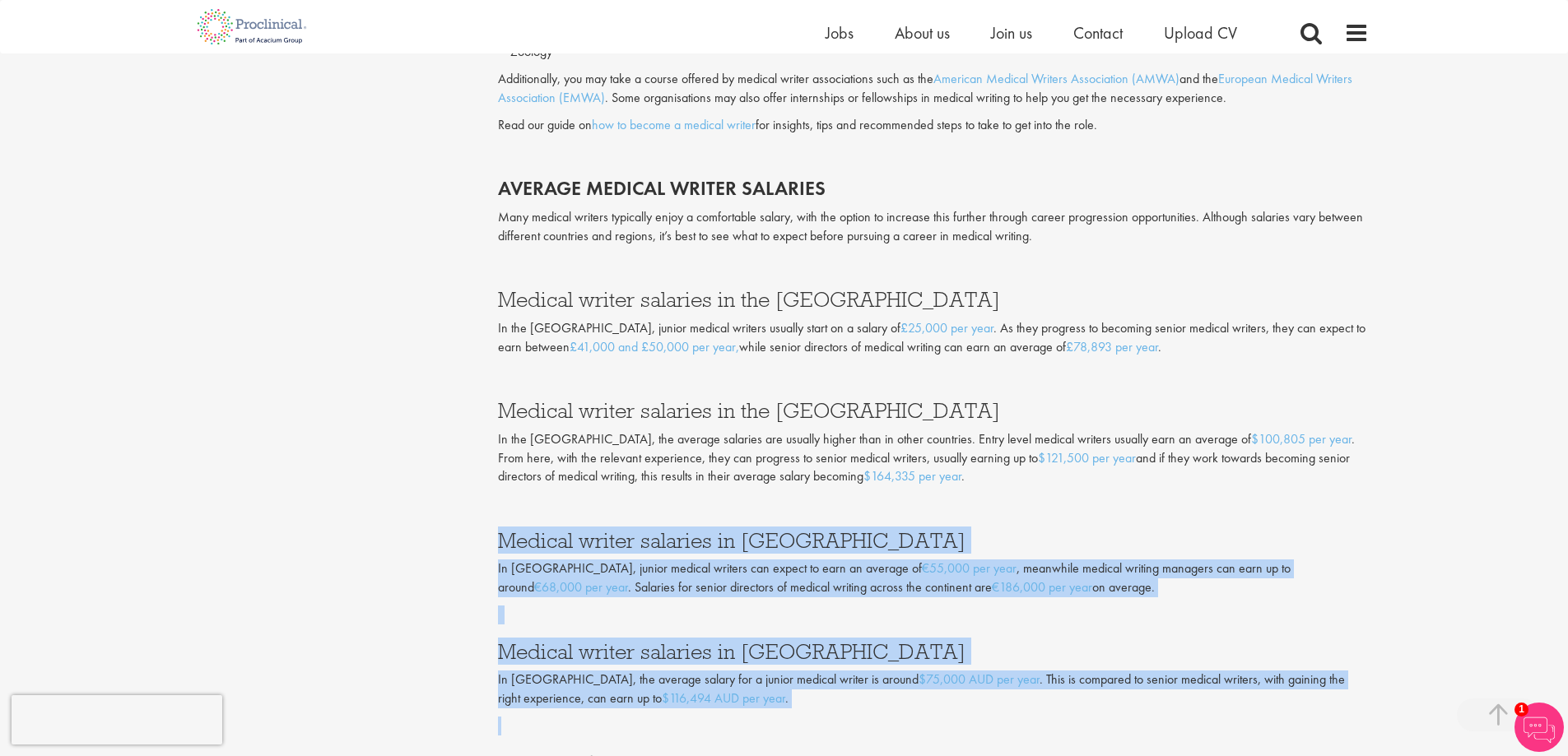
drag, startPoint x: 1084, startPoint y: 501, endPoint x: 1243, endPoint y: 734, distance: 282.1
click at [1243, 734] on div "Are you looking into a career as a medical writer? These professionals play a c…" at bounding box center [933, 53] width 871 height 2774
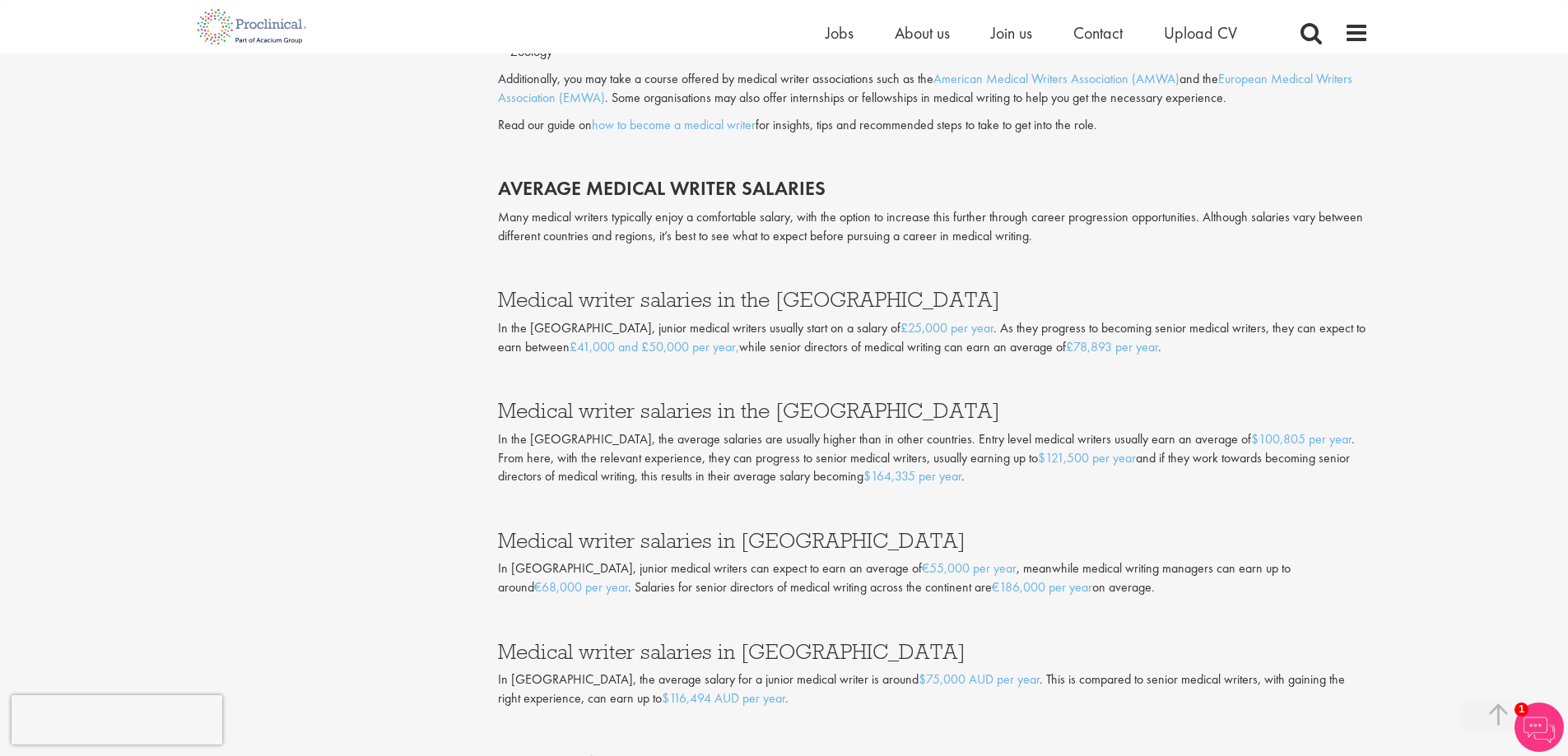
click at [1114, 502] on p at bounding box center [933, 503] width 871 height 19
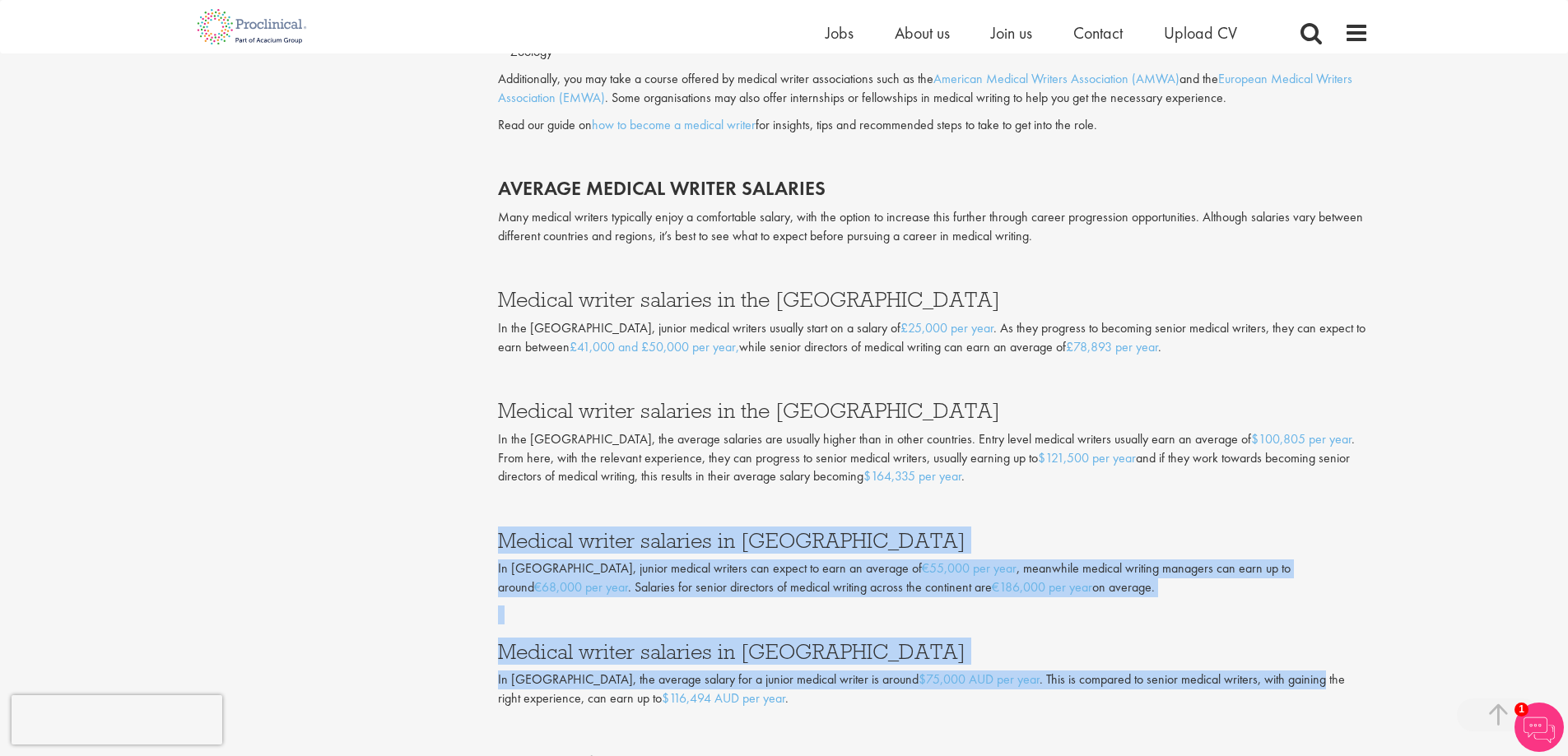
drag, startPoint x: 1114, startPoint y: 502, endPoint x: 1215, endPoint y: 688, distance: 211.7
click at [1215, 688] on div "Are you looking into a career as a medical writer? These professionals play a c…" at bounding box center [933, 53] width 871 height 2774
click at [1215, 688] on p "In Australia, the average salary for a junior medical writer is around $75,000 …" at bounding box center [933, 689] width 871 height 38
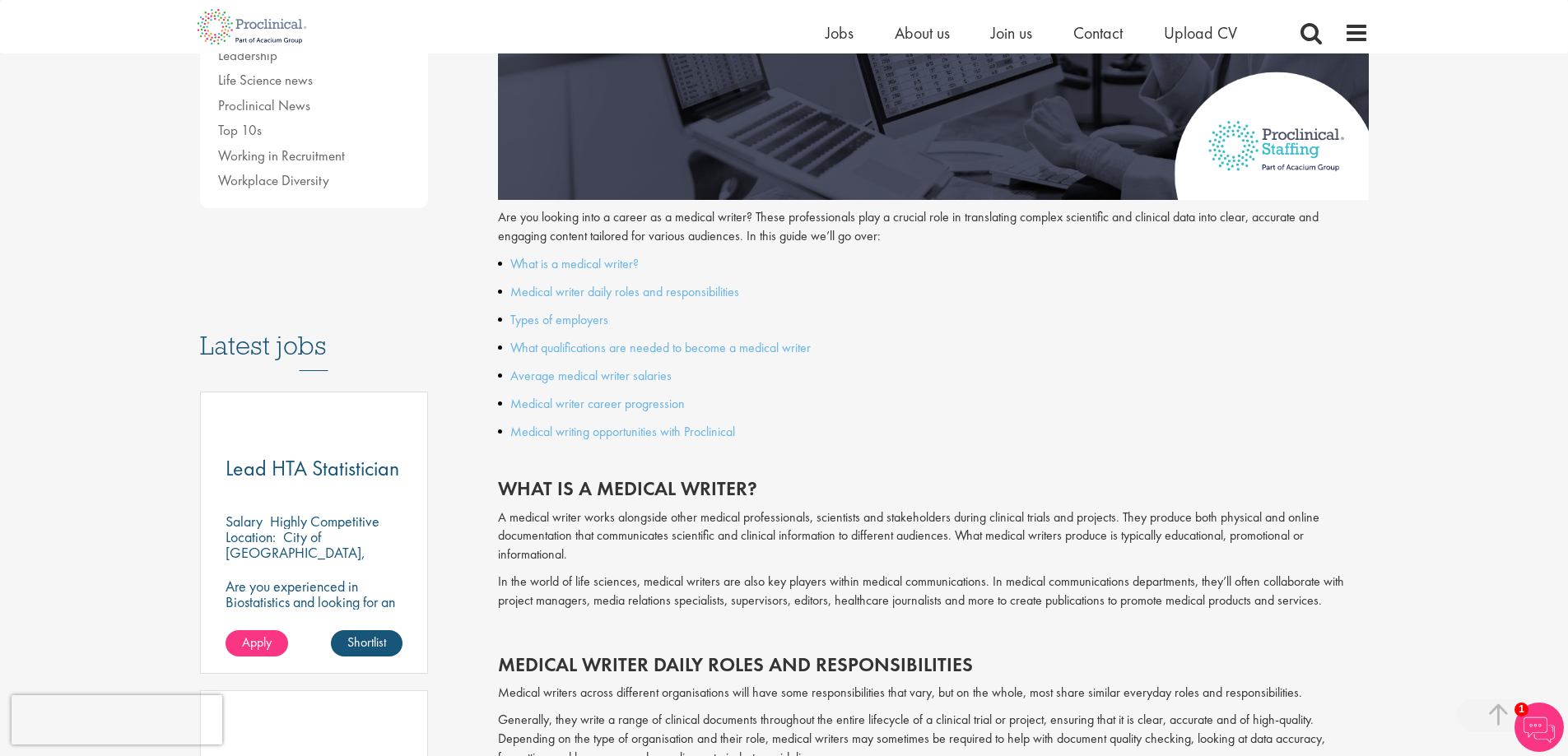
scroll to position [329, 0]
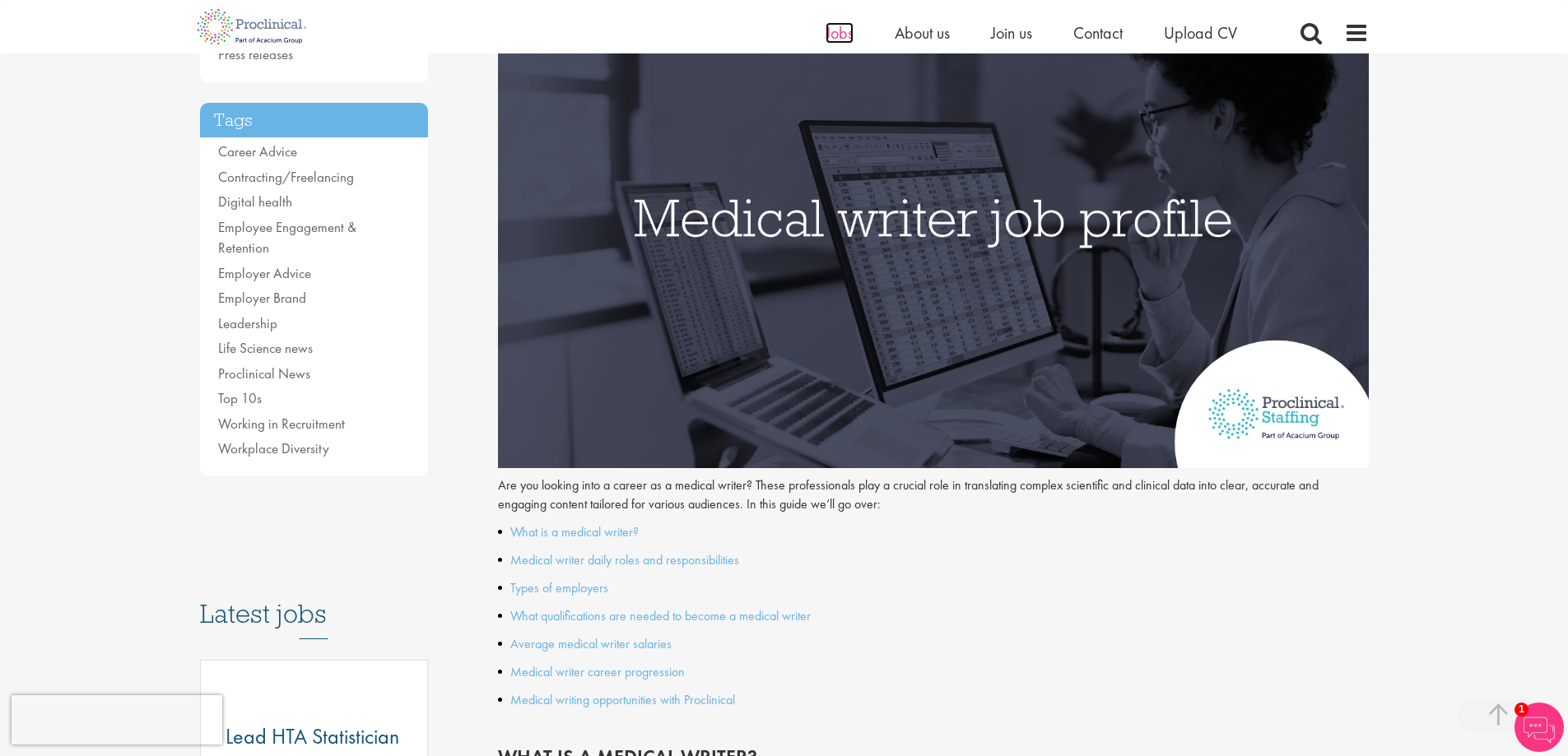
click at [840, 32] on span "Jobs" at bounding box center [839, 33] width 28 height 21
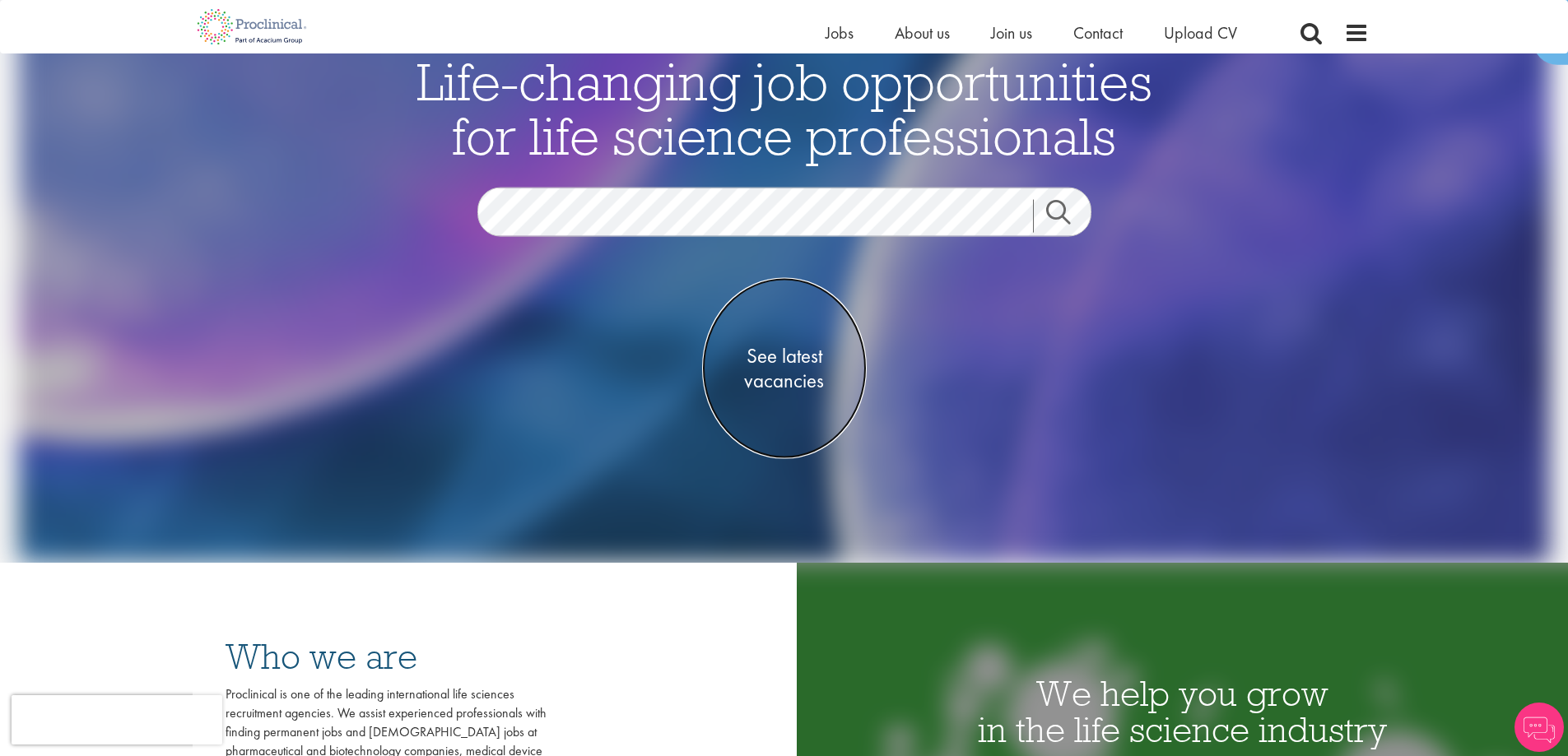
click at [775, 360] on span "See latest vacancies" at bounding box center [784, 369] width 165 height 49
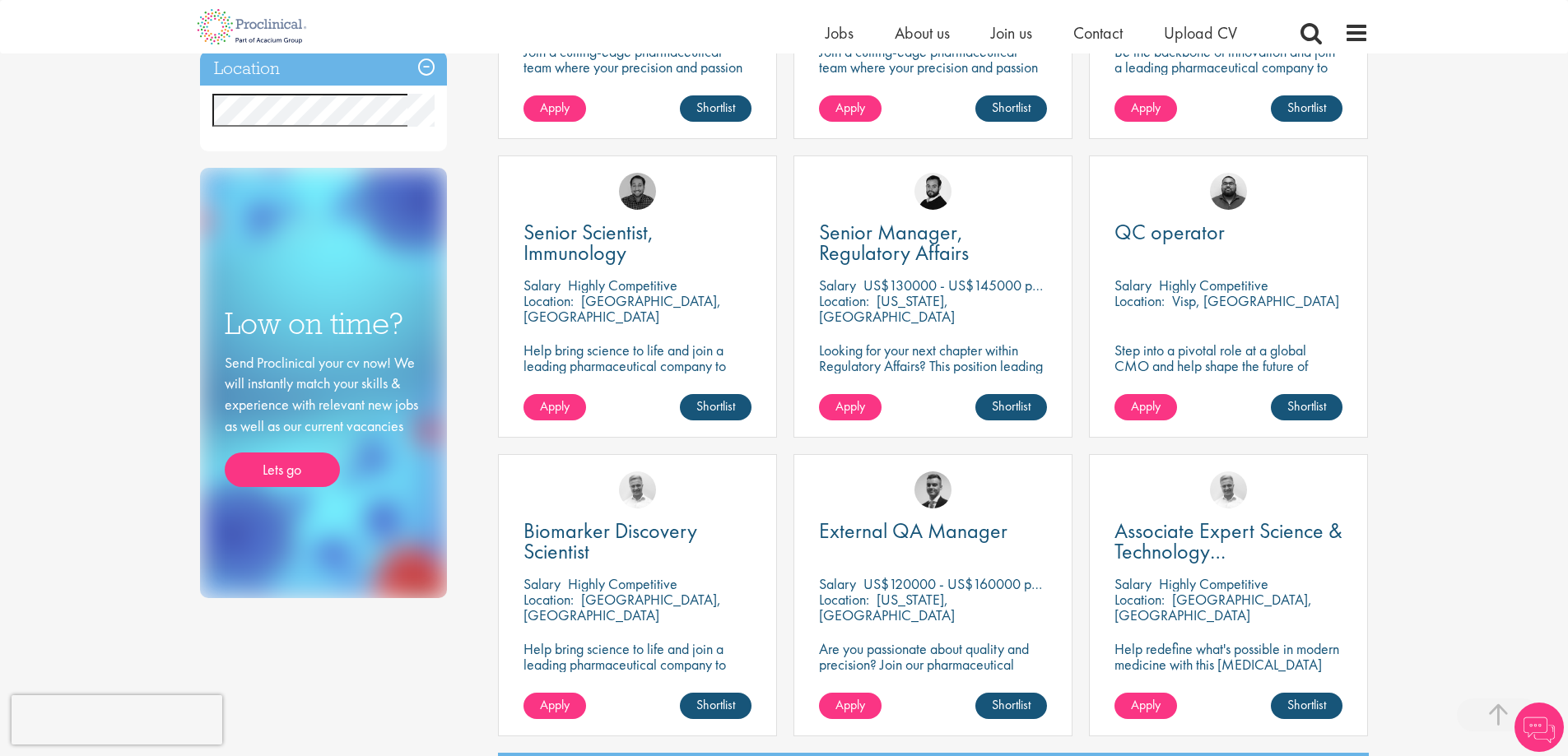
scroll to position [987, 0]
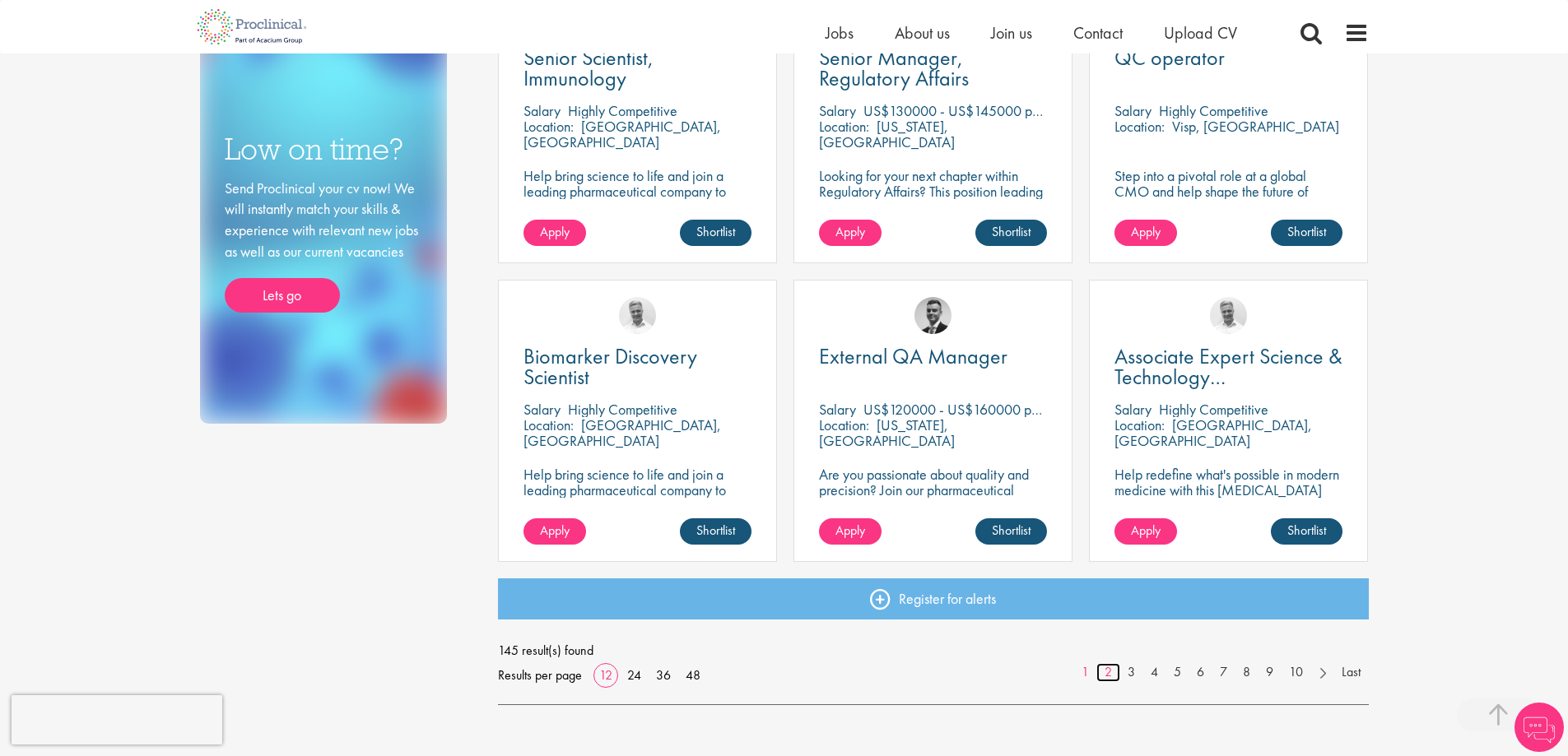
click at [1110, 671] on link "2" at bounding box center [1107, 672] width 24 height 19
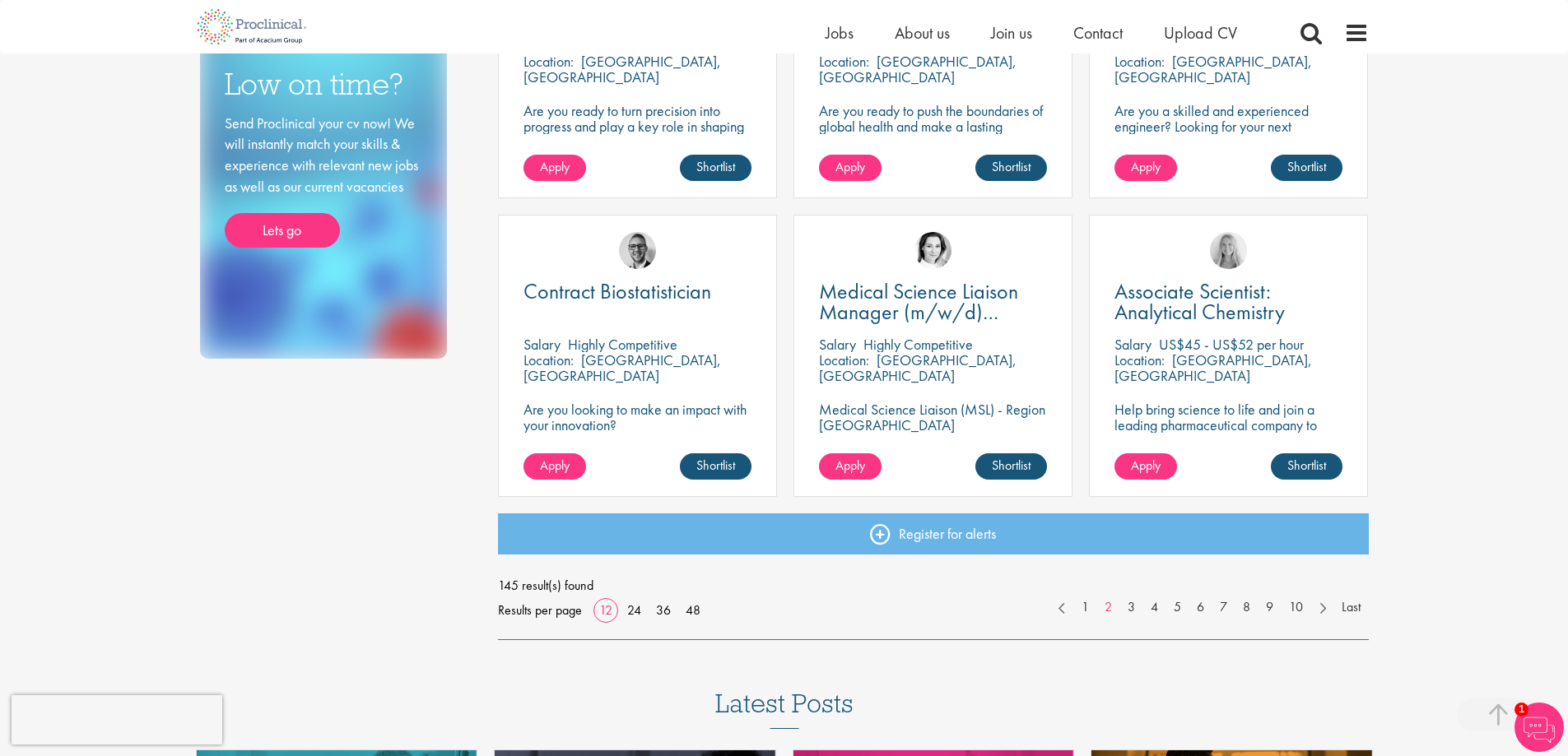
scroll to position [1069, 0]
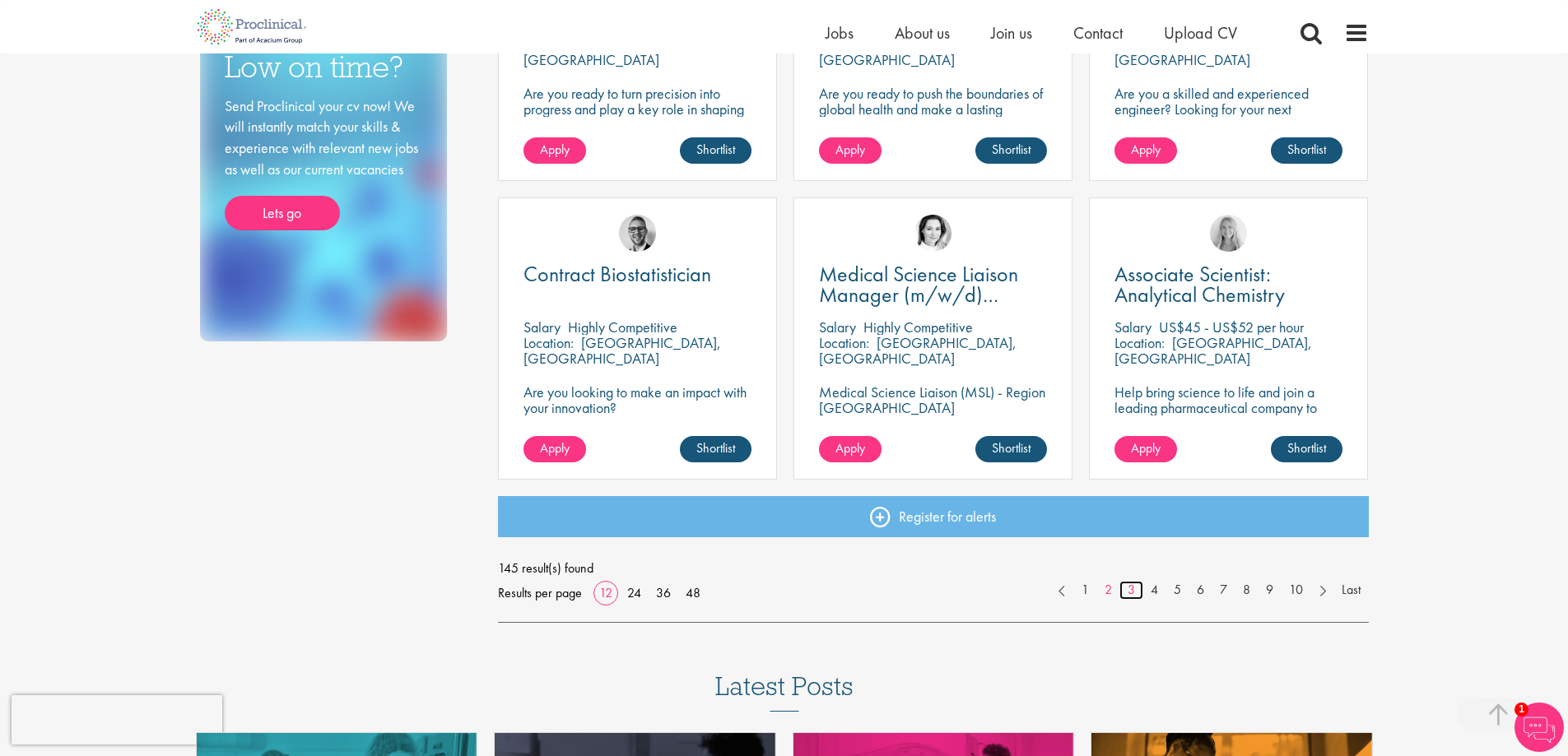
click at [1125, 585] on link "3" at bounding box center [1130, 589] width 24 height 19
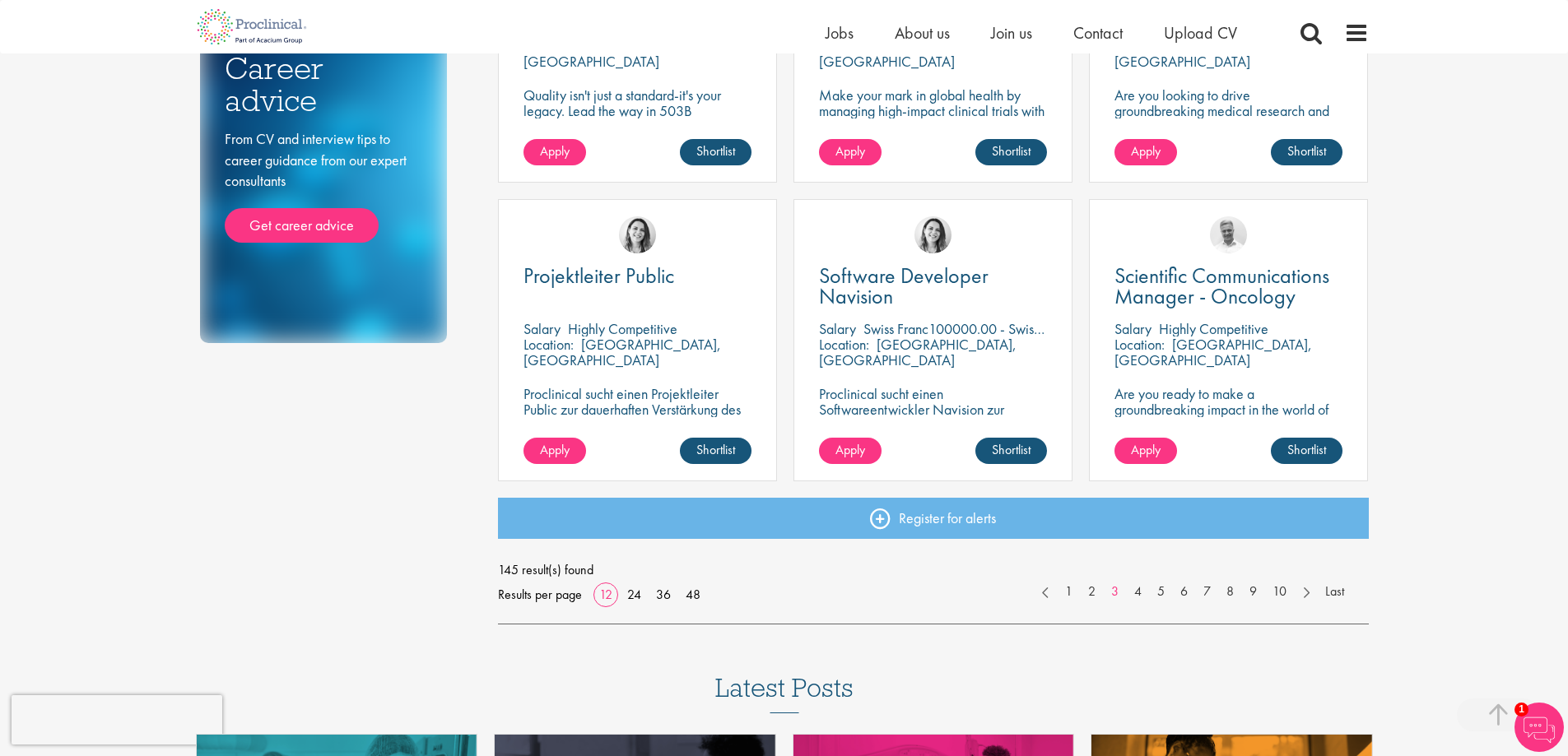
scroll to position [1069, 0]
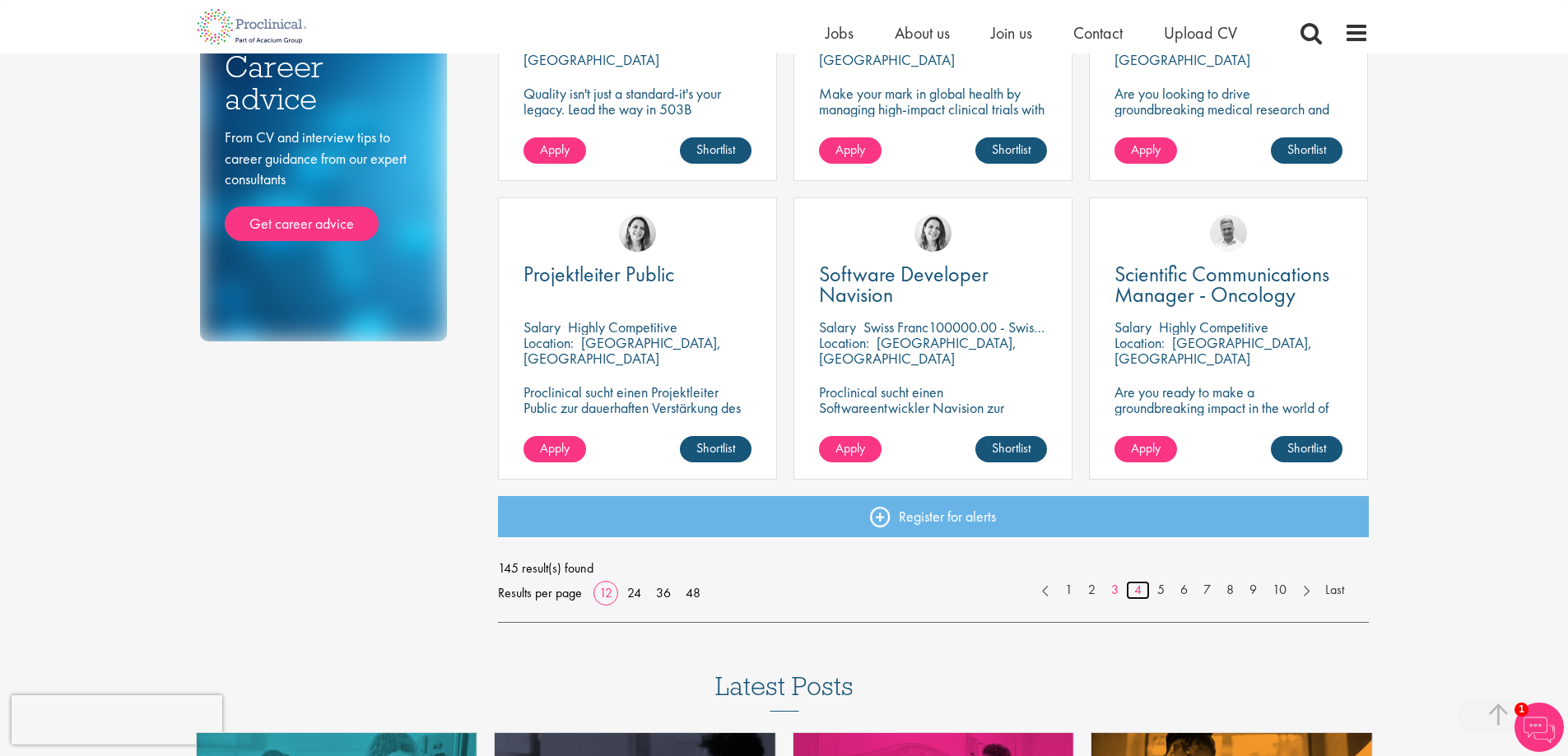
click at [1132, 589] on link "4" at bounding box center [1137, 589] width 24 height 19
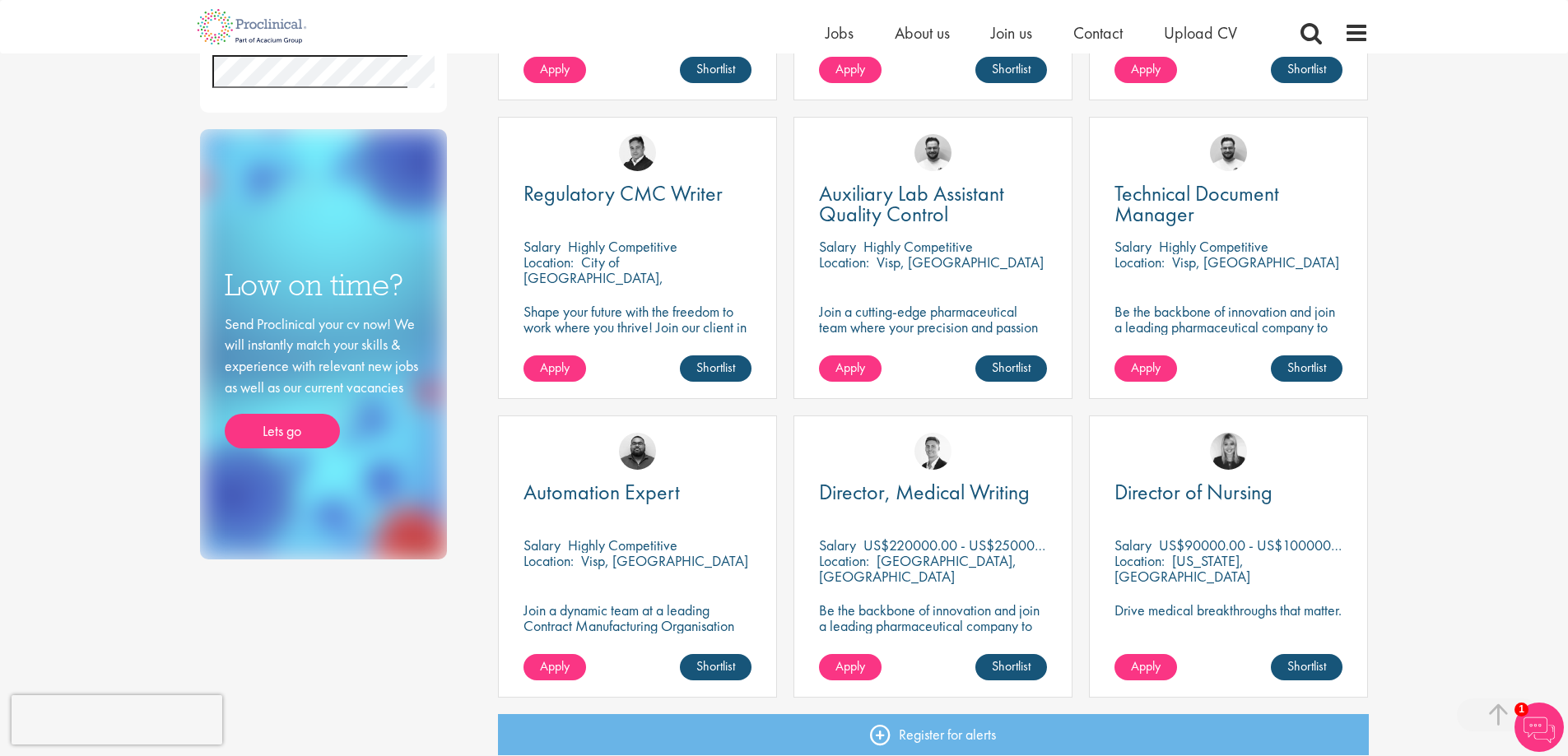
scroll to position [823, 0]
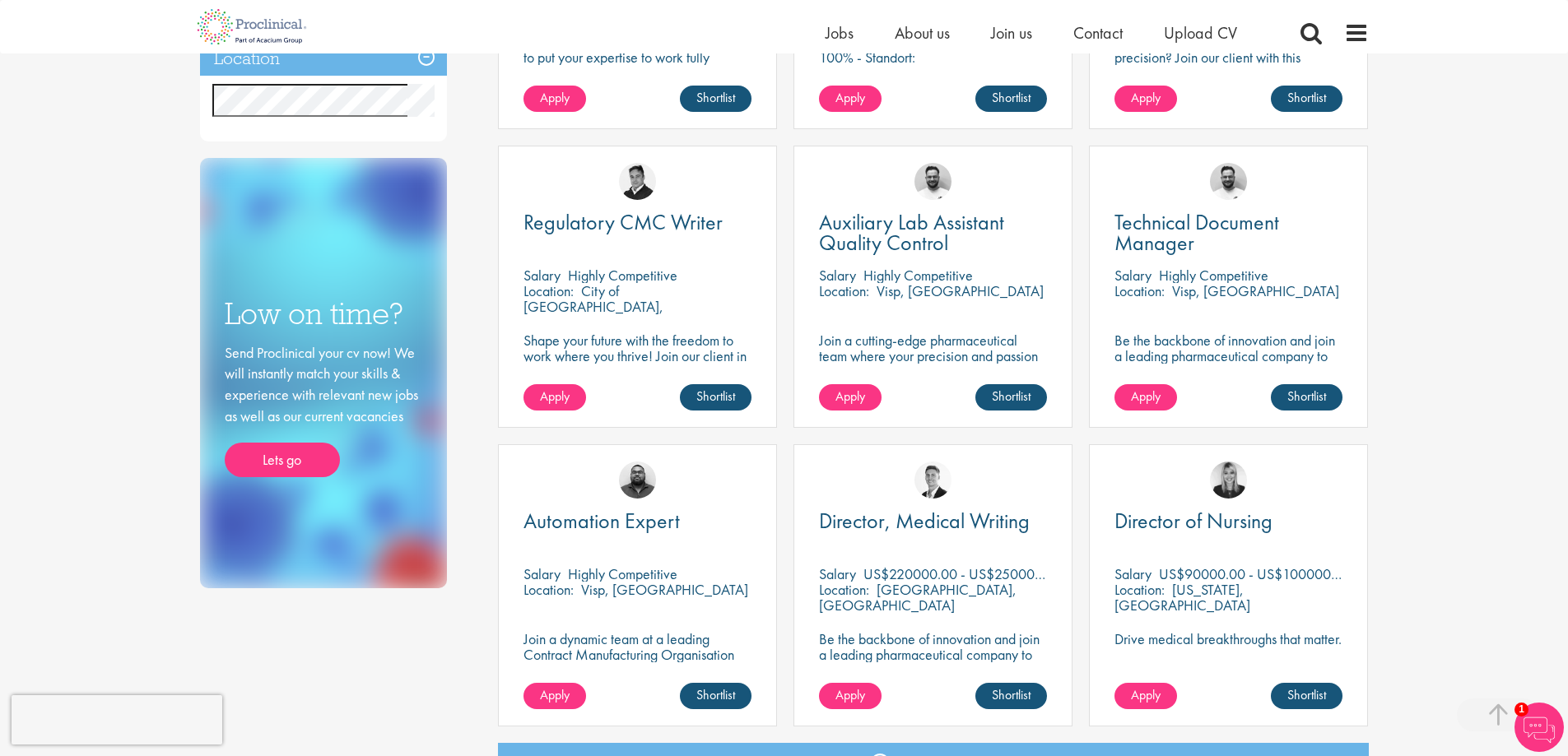
click at [1183, 259] on div "Technical Document Manager Salary Highly Competitive Location: Visp, Schweiz Be…" at bounding box center [1228, 287] width 279 height 282
click at [1168, 238] on span "Technical Document Manager" at bounding box center [1197, 232] width 165 height 49
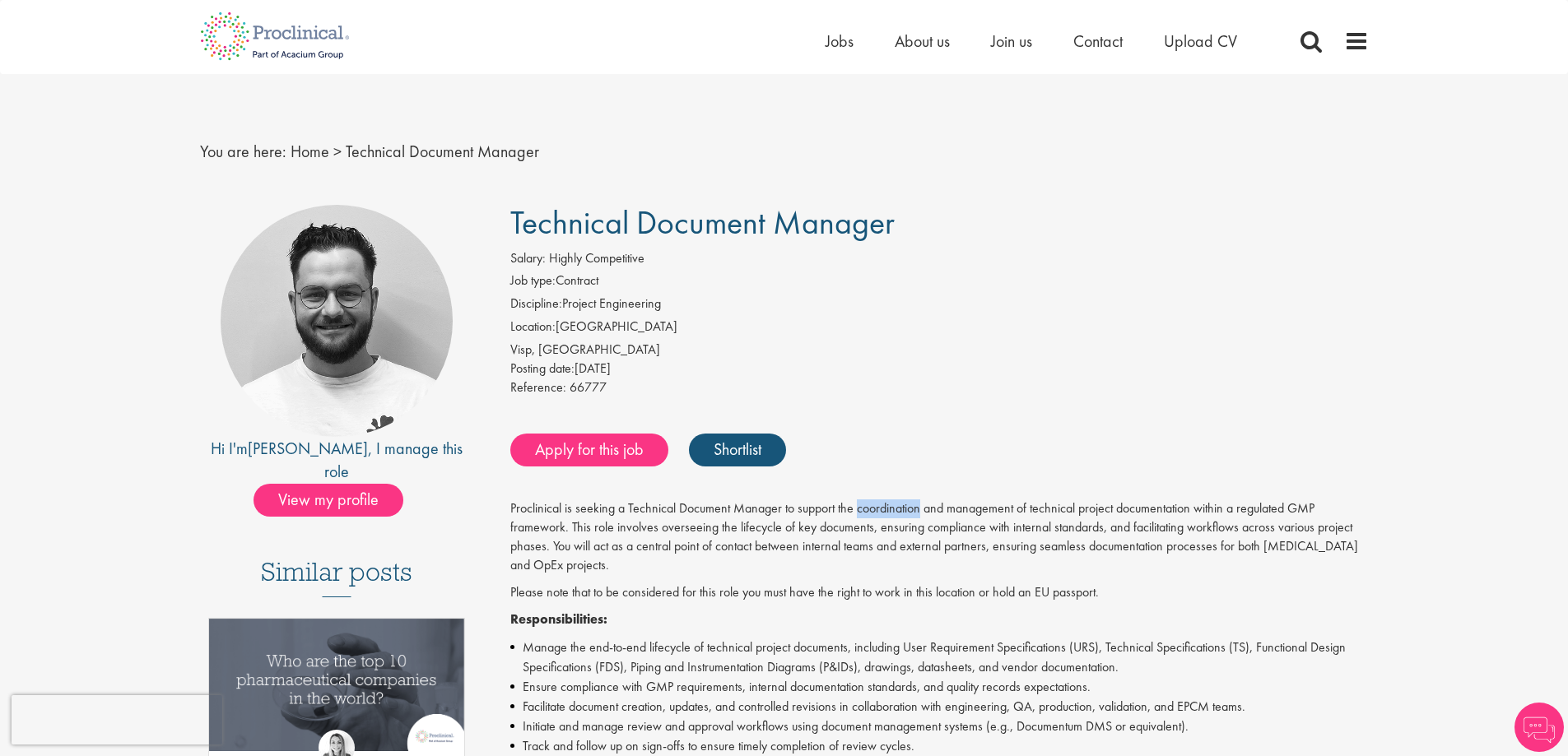
drag, startPoint x: 0, startPoint y: 0, endPoint x: 885, endPoint y: 516, distance: 1024.4
click at [885, 516] on p "Proclinical is seeking a Technical Document Manager to support the coordination…" at bounding box center [939, 536] width 859 height 75
drag, startPoint x: 885, startPoint y: 516, endPoint x: 846, endPoint y: 275, distance: 244.1
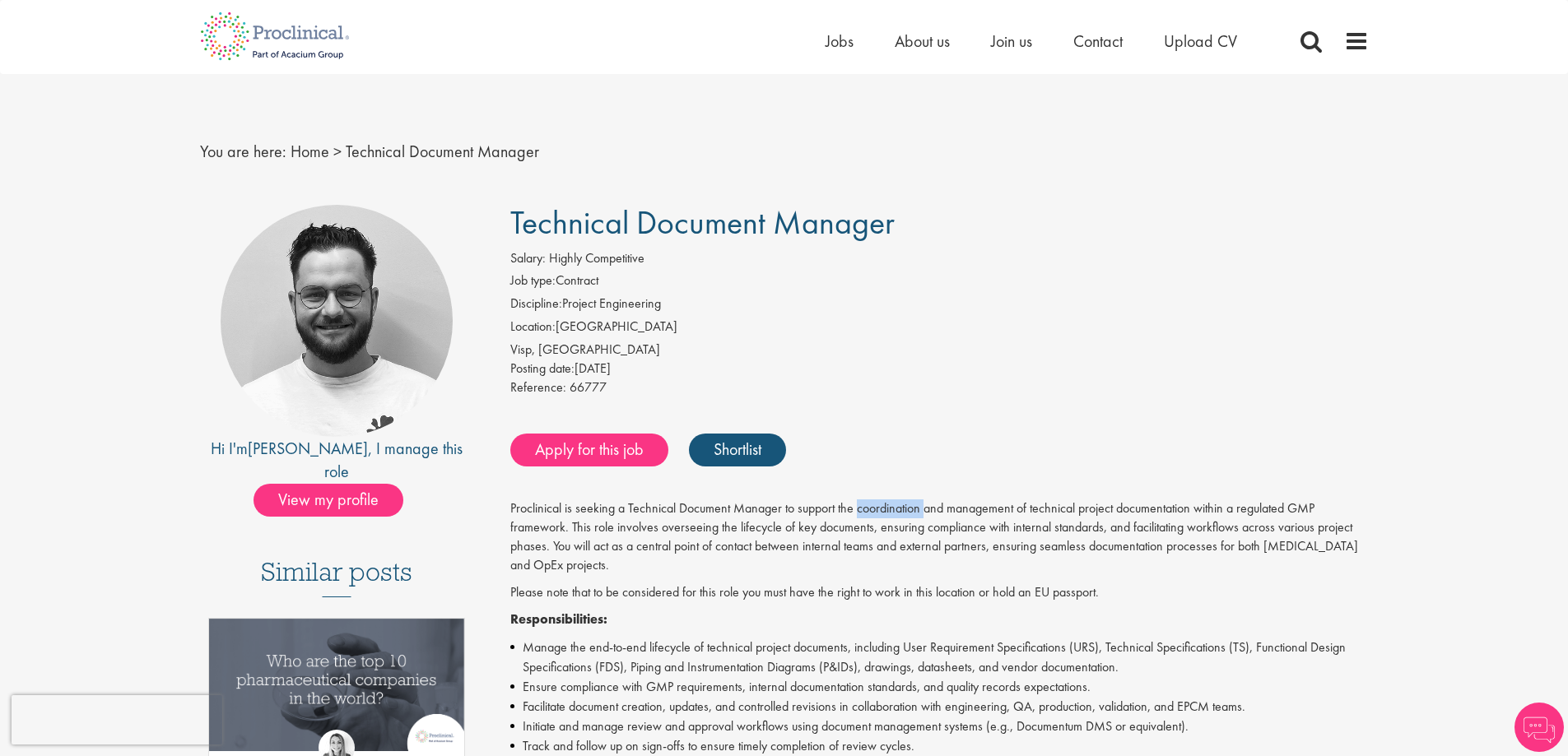
click at [846, 275] on li "Job type: Contract" at bounding box center [939, 283] width 859 height 23
drag, startPoint x: 846, startPoint y: 275, endPoint x: 1095, endPoint y: 522, distance: 350.7
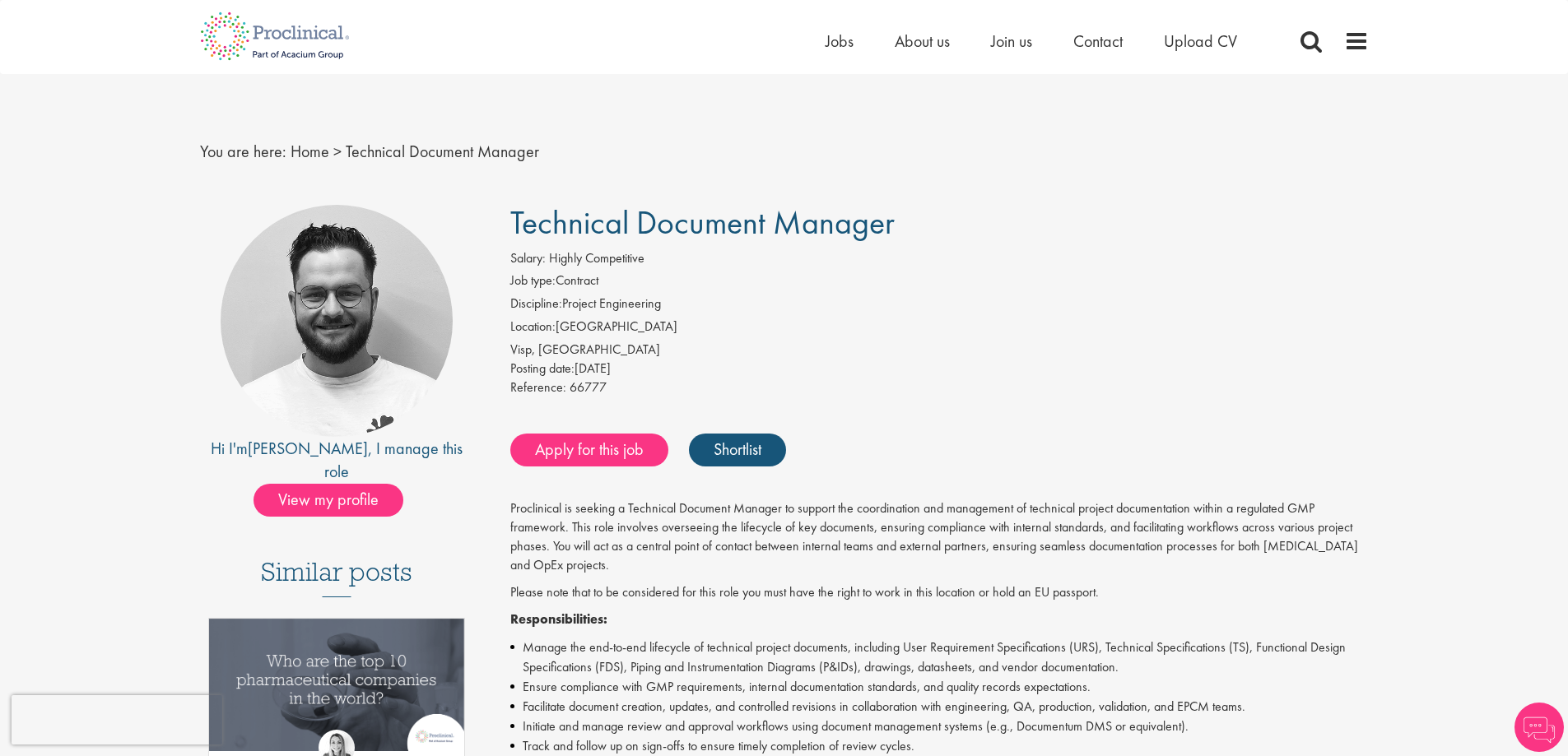
click at [1095, 522] on p "Proclinical is seeking a Technical Document Manager to support the coordination…" at bounding box center [939, 536] width 859 height 75
click at [1086, 520] on p "Proclinical is seeking a Technical Document Manager to support the coordination…" at bounding box center [939, 536] width 859 height 75
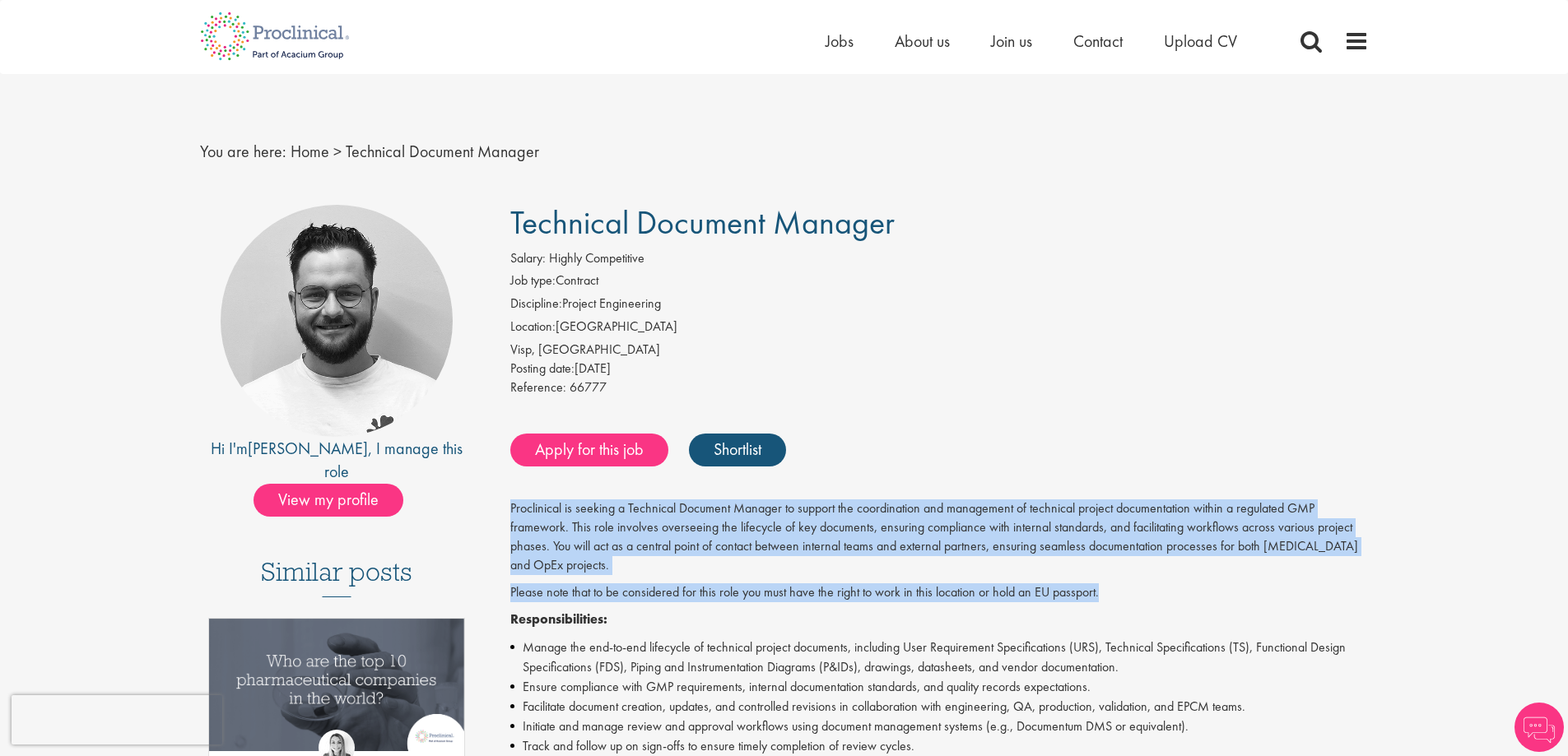
drag, startPoint x: 1085, startPoint y: 520, endPoint x: 1140, endPoint y: 578, distance: 79.9
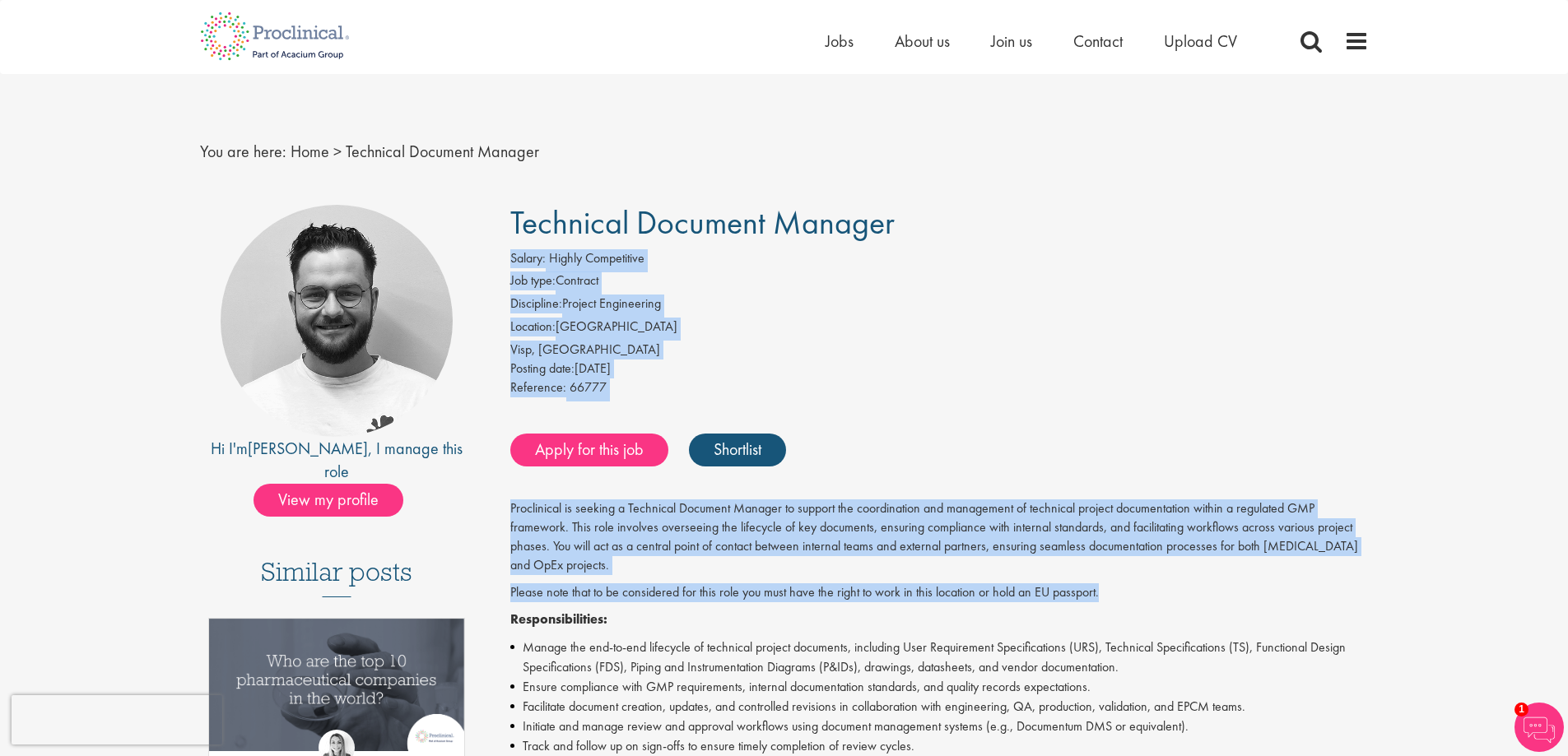
drag, startPoint x: 1140, startPoint y: 578, endPoint x: 1009, endPoint y: 235, distance: 367.2
click at [1009, 235] on h1 "Technical Document Manager" at bounding box center [939, 222] width 859 height 36
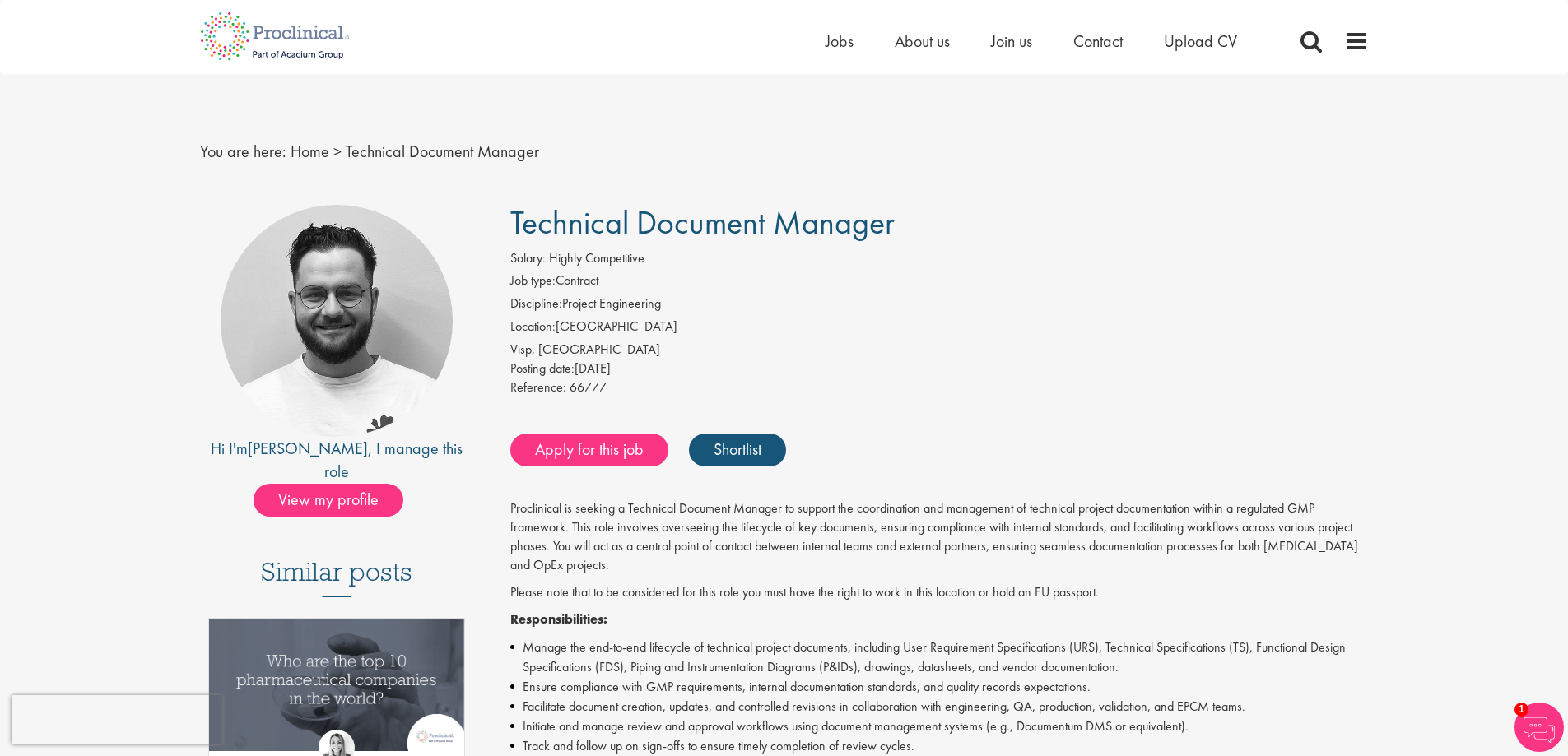
click at [1009, 235] on h1 "Technical Document Manager" at bounding box center [939, 222] width 859 height 36
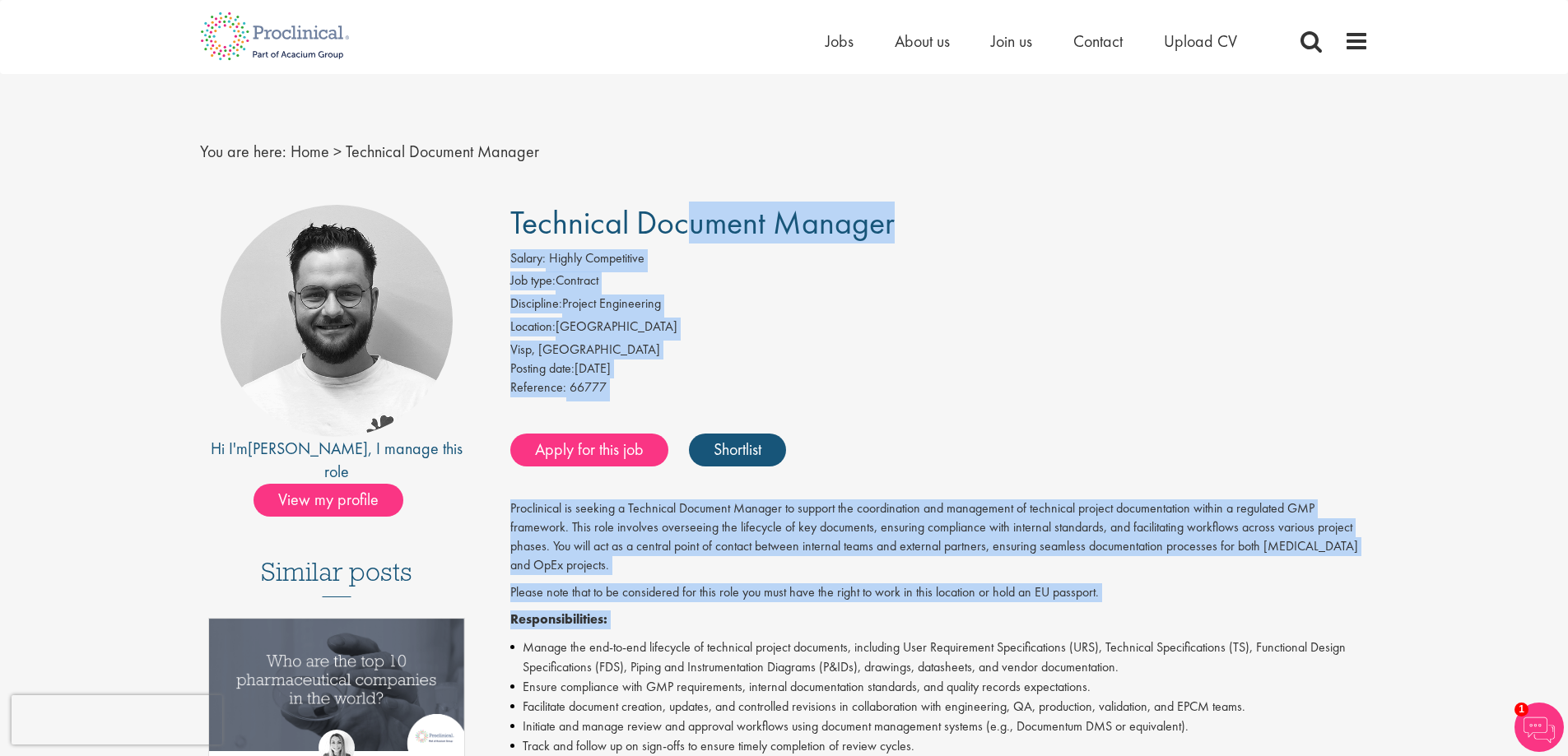
drag, startPoint x: 1009, startPoint y: 235, endPoint x: 1172, endPoint y: 605, distance: 404.3
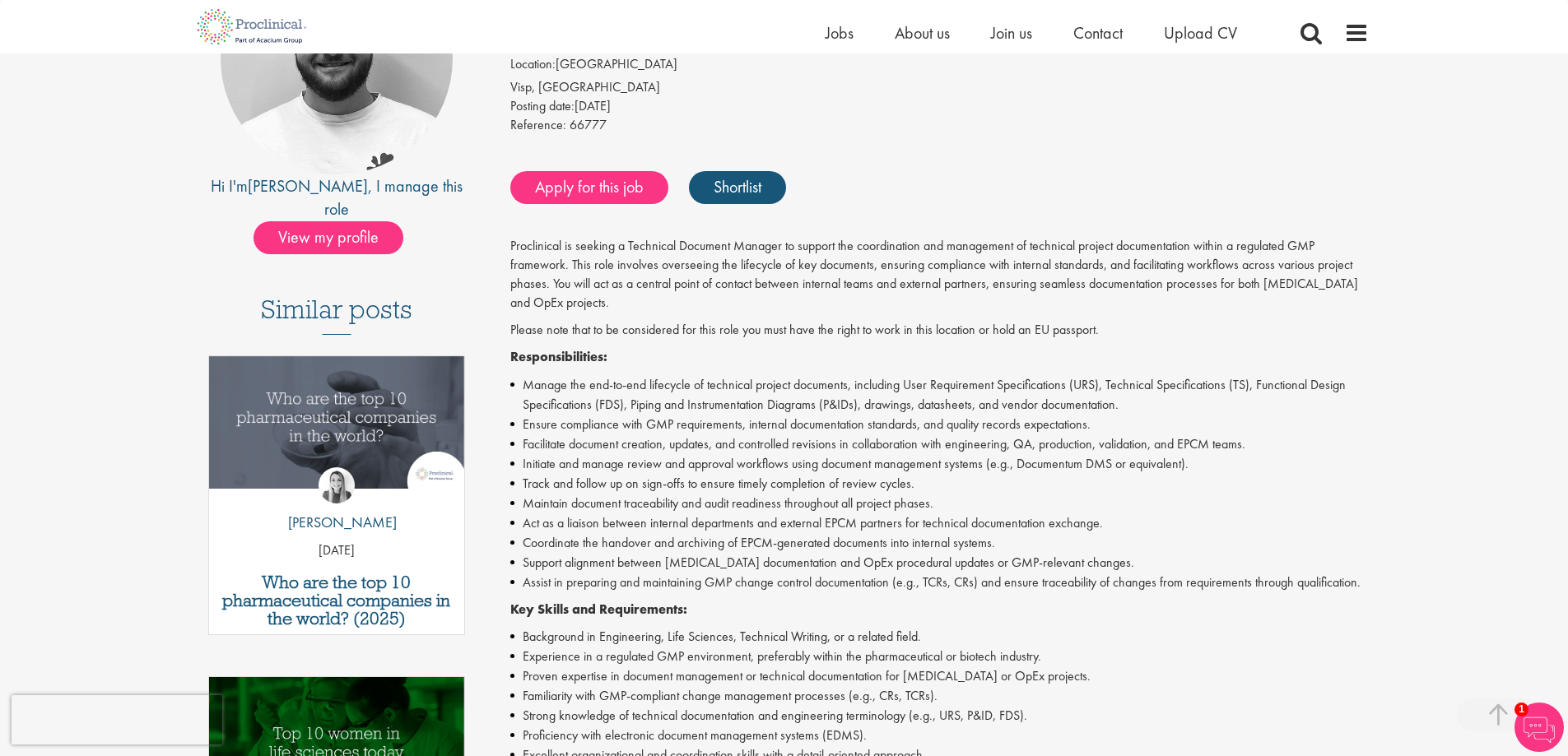
scroll to position [329, 0]
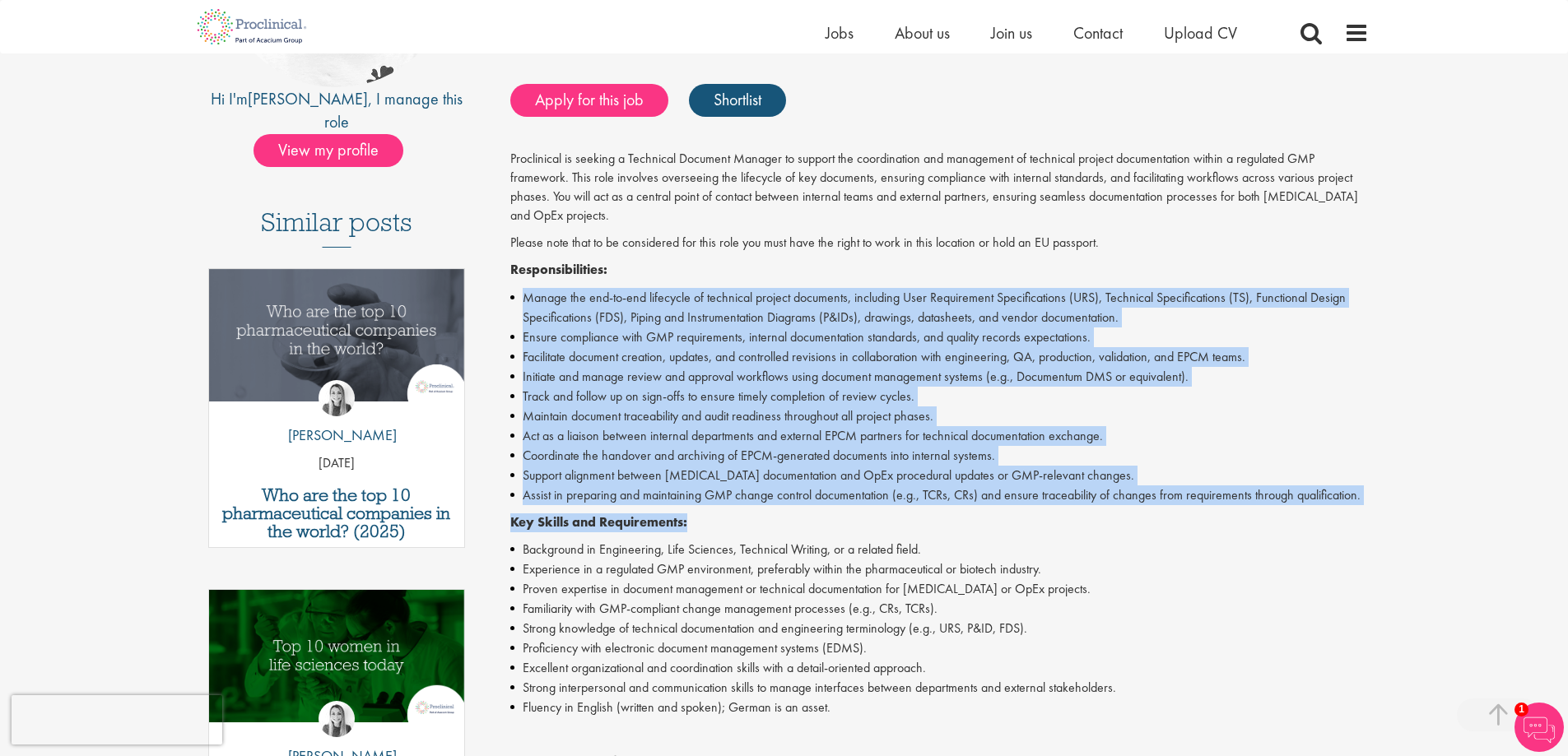
drag, startPoint x: 812, startPoint y: 260, endPoint x: 1129, endPoint y: 527, distance: 414.5
click at [1129, 527] on div "Proclinical is seeking a Technical Document Manager to support the coordination…" at bounding box center [939, 562] width 859 height 824
click at [1129, 527] on p "Key Skills and Requirements:" at bounding box center [939, 522] width 859 height 19
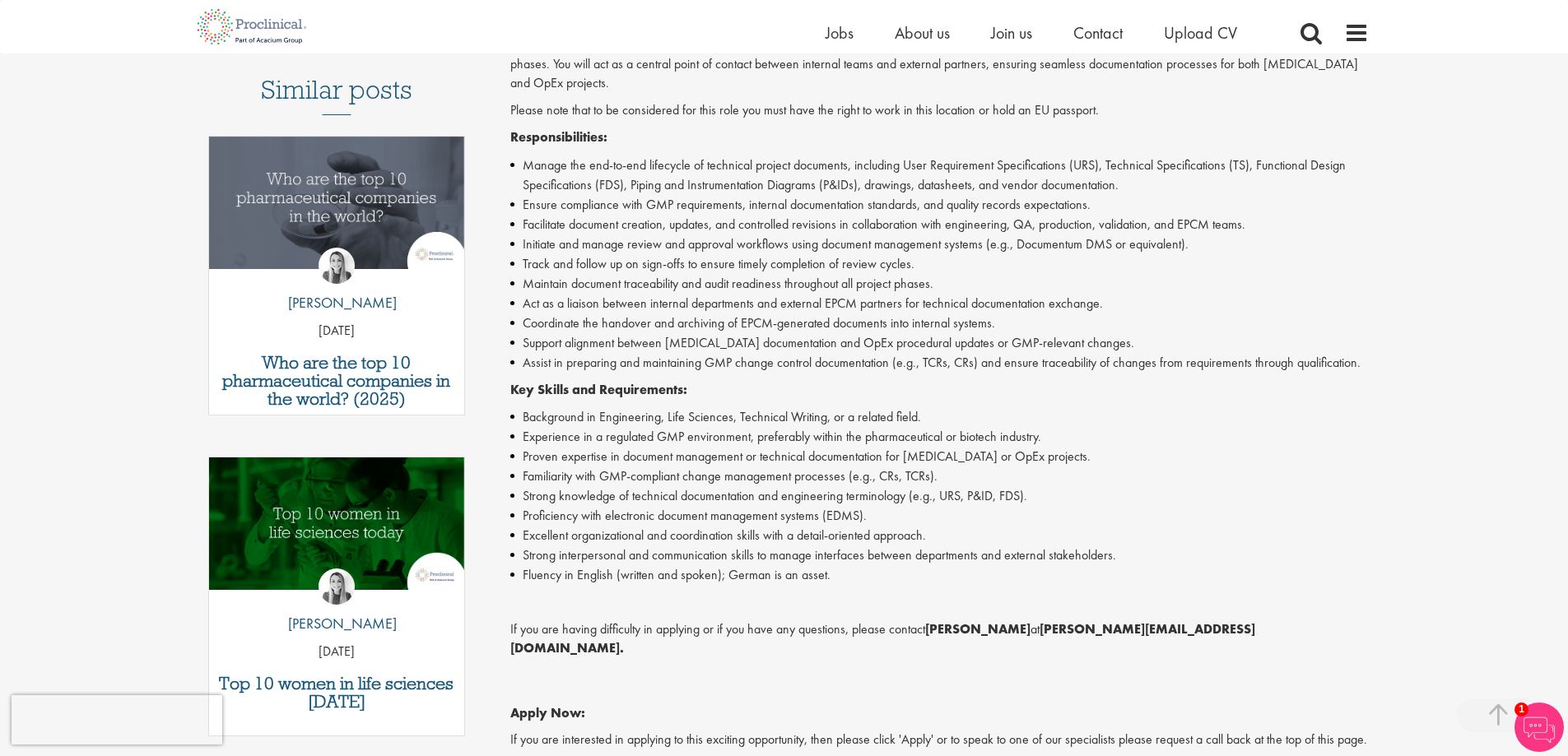
scroll to position [823, 0]
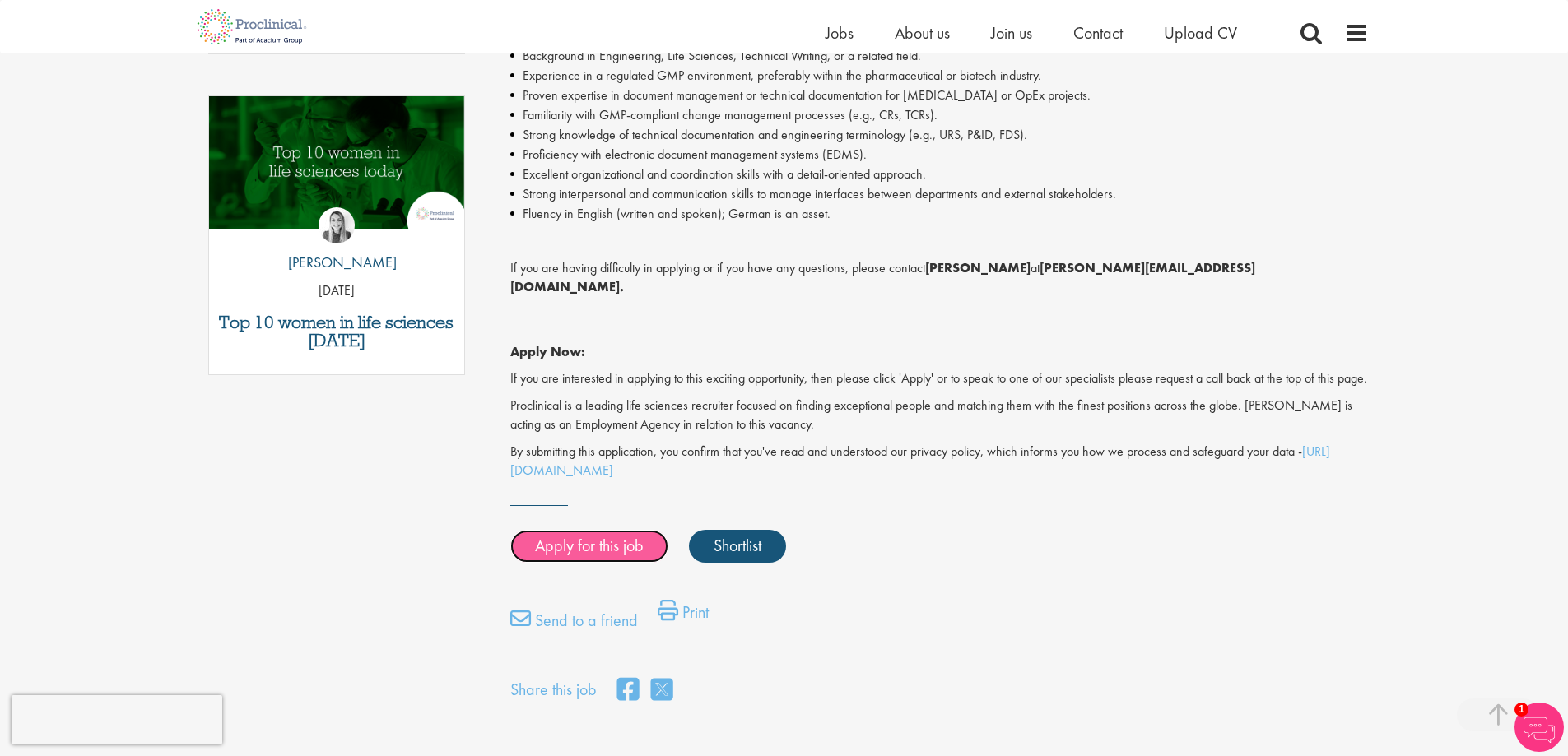
click at [581, 547] on link "Apply for this job" at bounding box center [589, 546] width 158 height 33
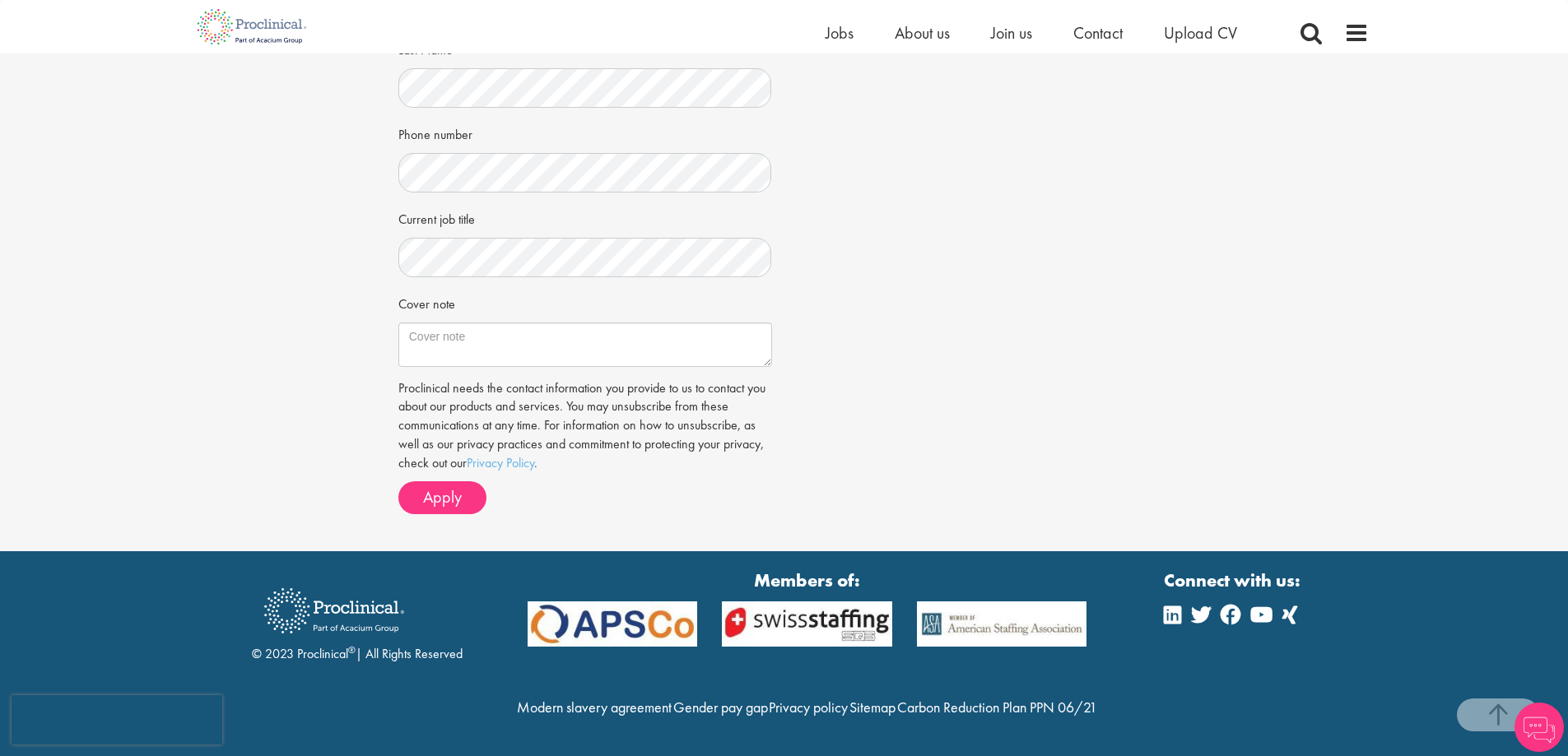
scroll to position [490, 0]
click at [446, 486] on span "Apply" at bounding box center [442, 497] width 39 height 21
